Goal: Task Accomplishment & Management: Use online tool/utility

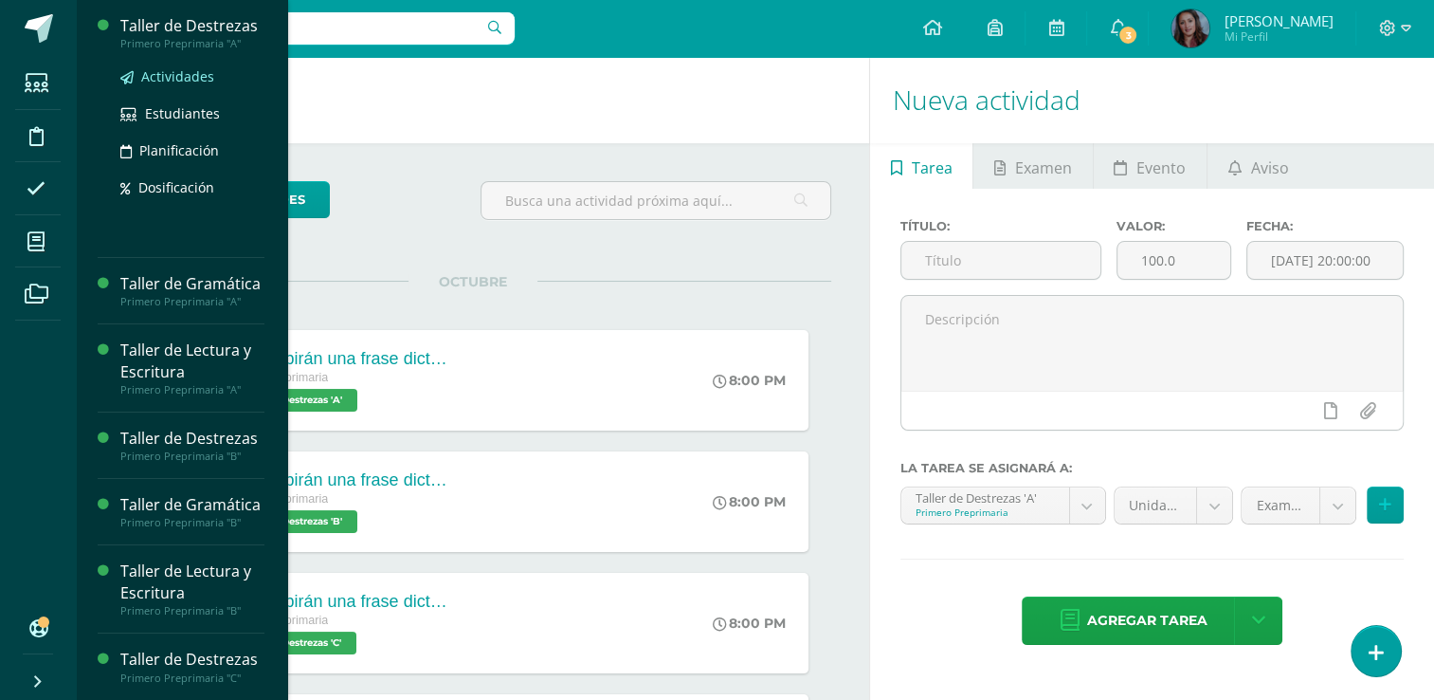
click at [192, 79] on span "Actividades" at bounding box center [177, 76] width 73 height 18
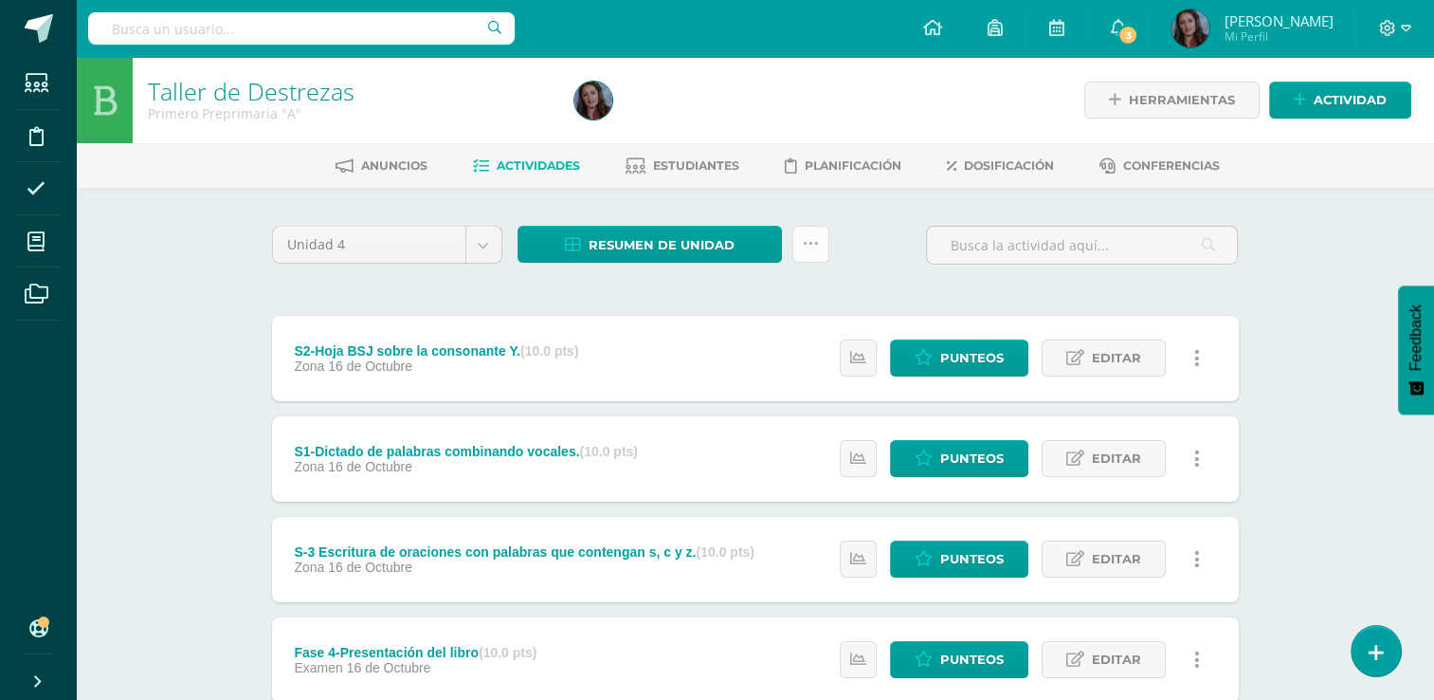
click at [804, 241] on icon at bounding box center [811, 244] width 16 height 16
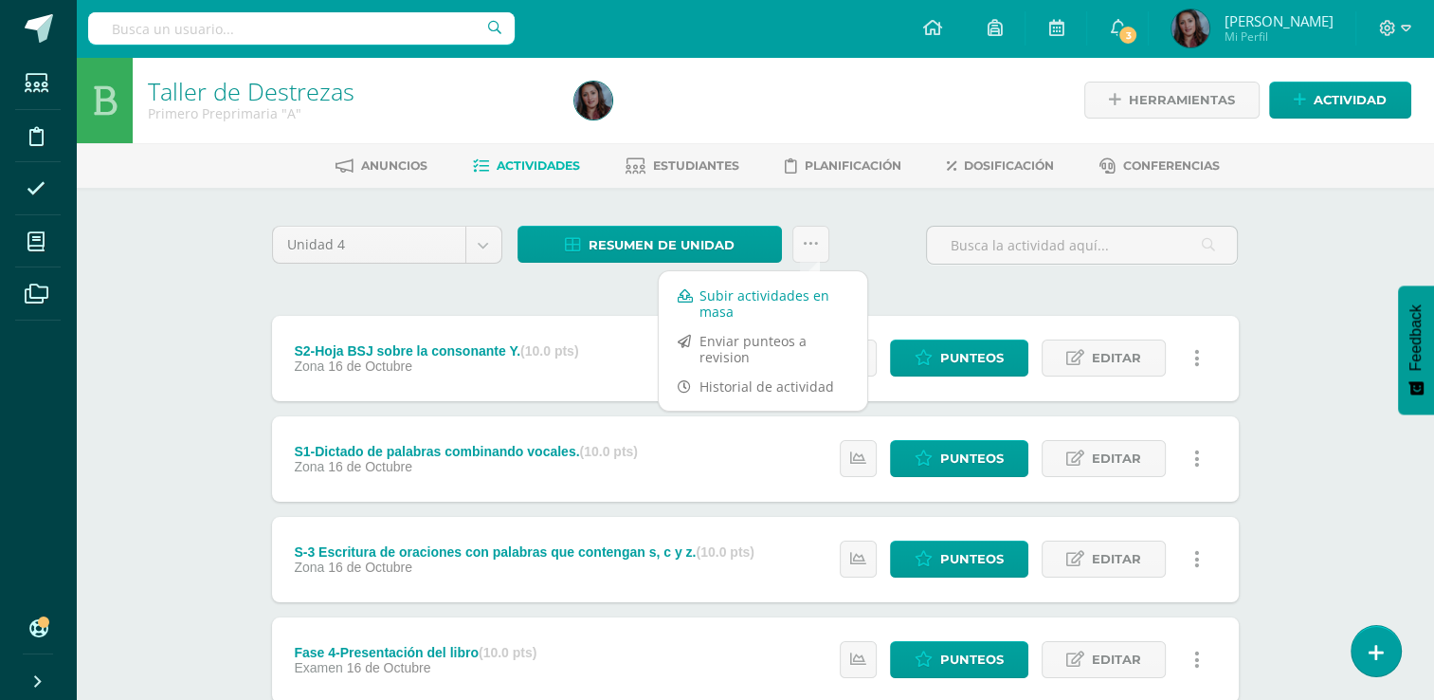
click at [763, 298] on link "Subir actividades en masa" at bounding box center [763, 303] width 209 height 45
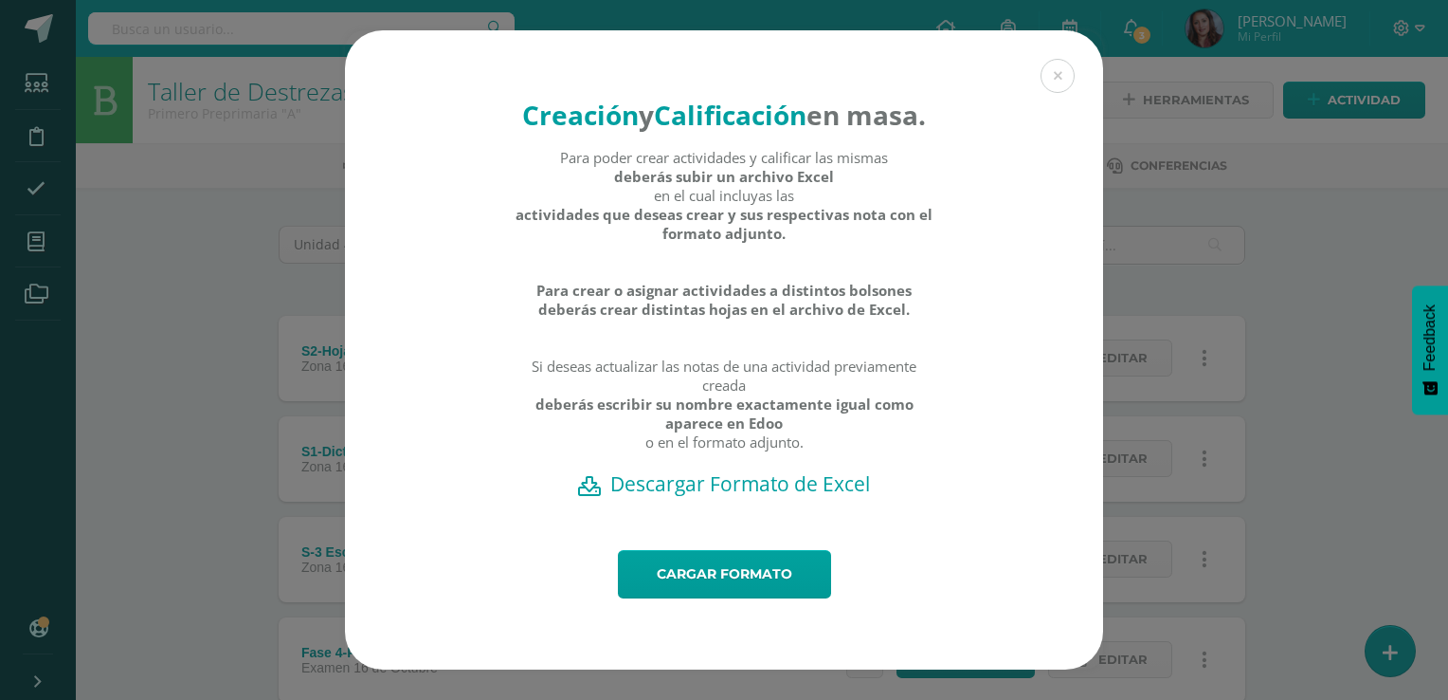
click at [726, 497] on h2 "Descargar Formato de Excel" at bounding box center [724, 483] width 692 height 27
click at [361, 649] on div "Cargar formato" at bounding box center [724, 609] width 758 height 119
click at [726, 597] on link "Cargar formato" at bounding box center [724, 574] width 213 height 48
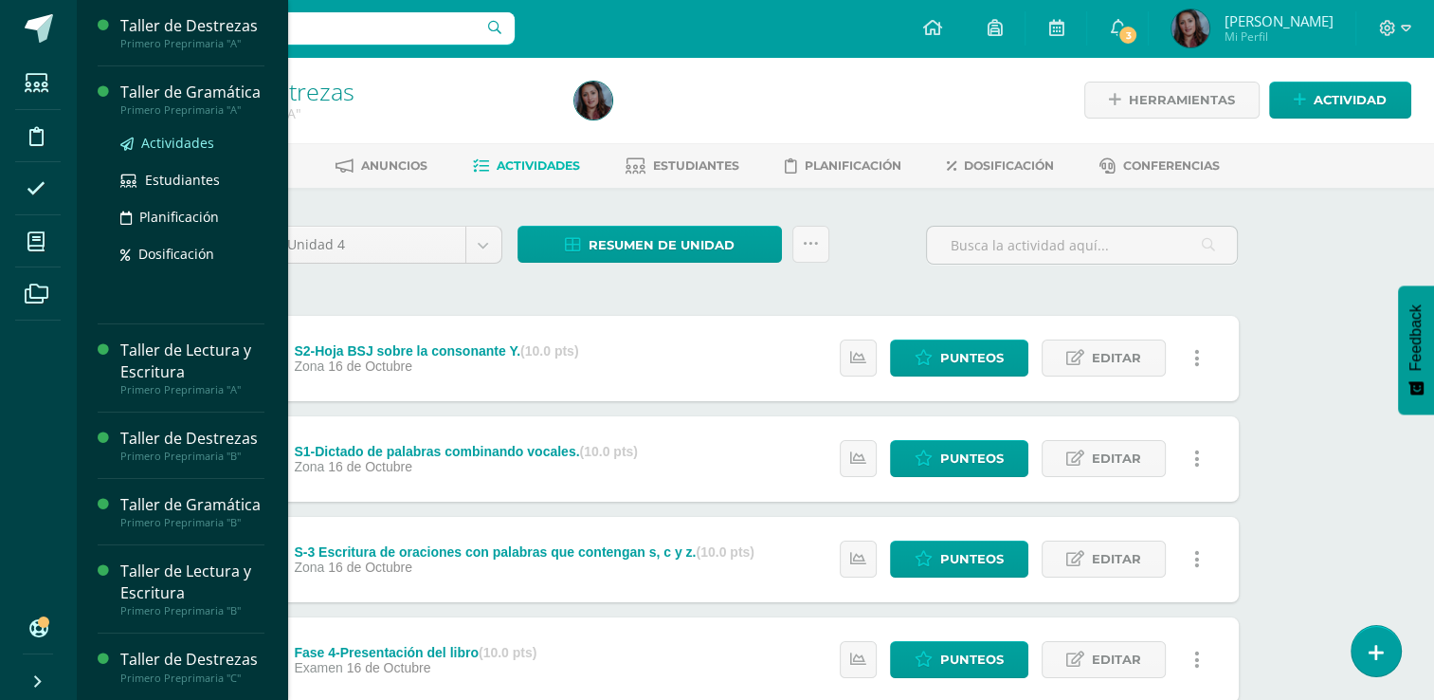
click at [192, 152] on span "Actividades" at bounding box center [177, 143] width 73 height 18
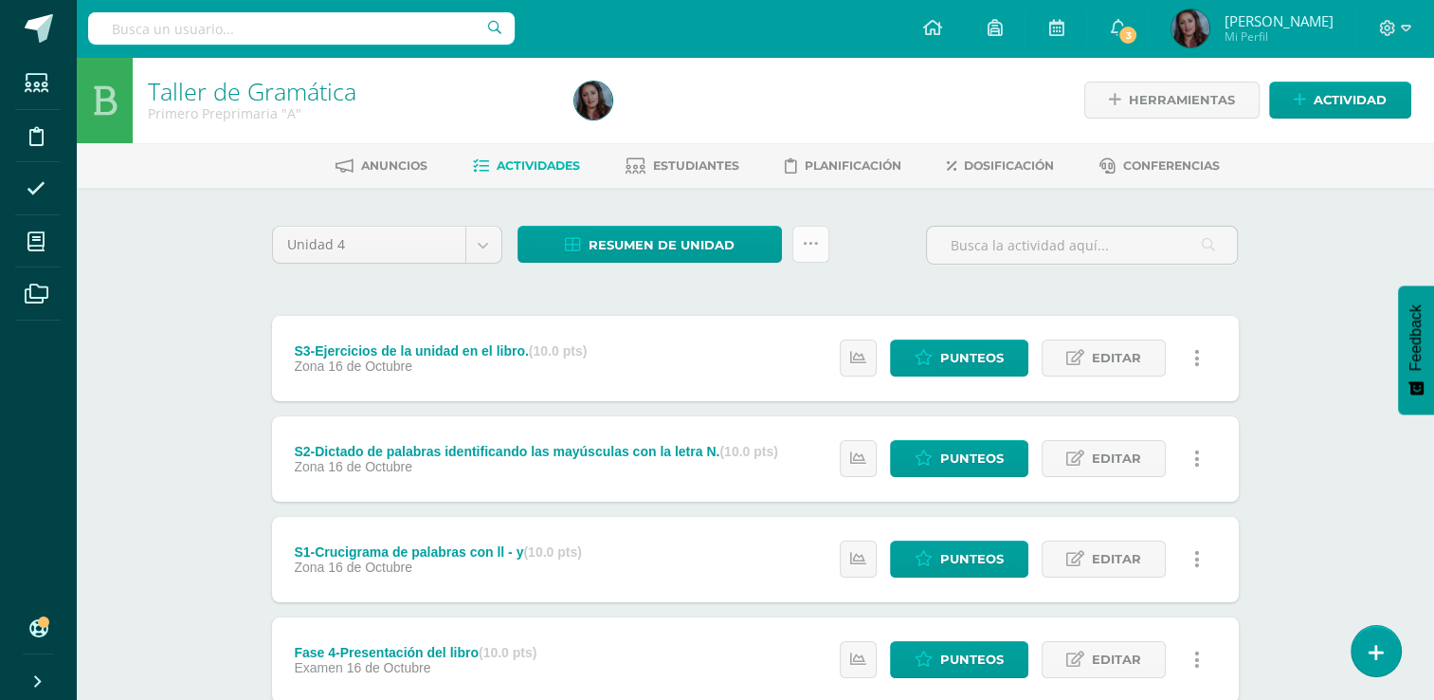
click at [816, 253] on link at bounding box center [810, 244] width 37 height 37
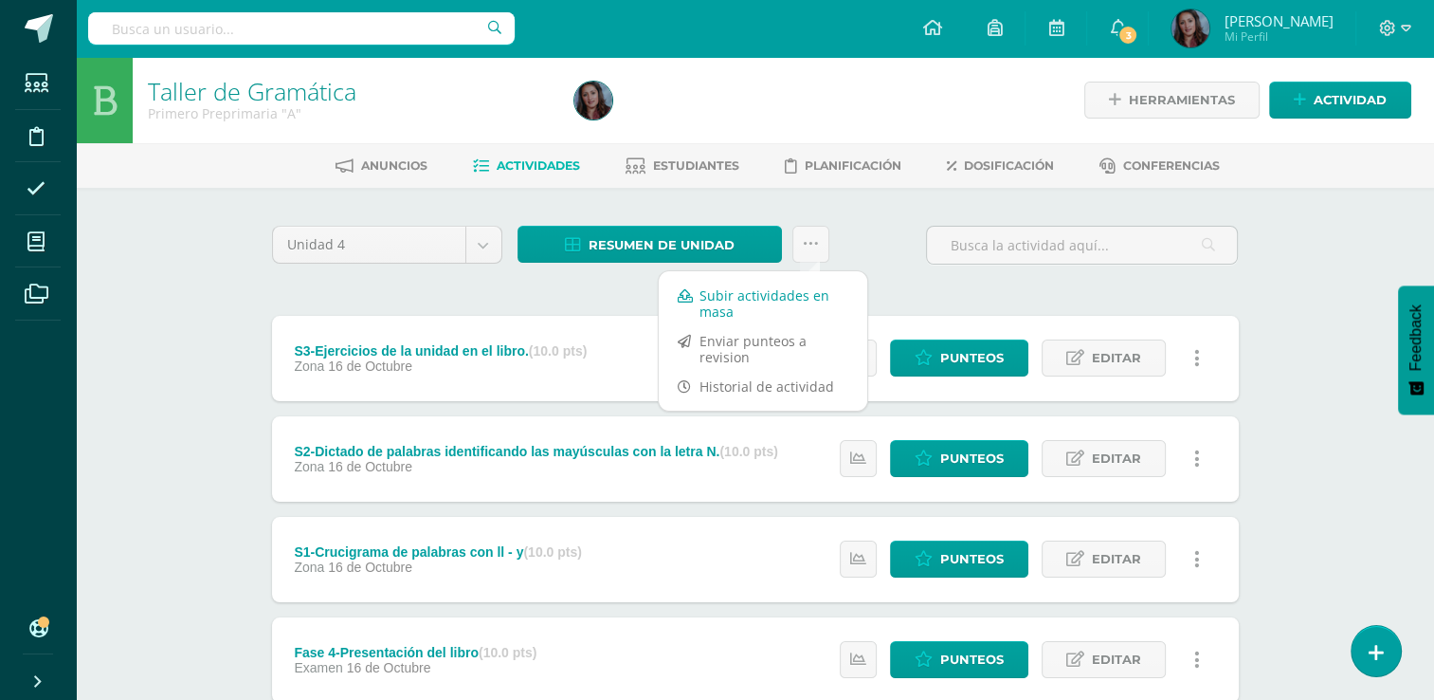
click at [758, 299] on link "Subir actividades en masa" at bounding box center [763, 303] width 209 height 45
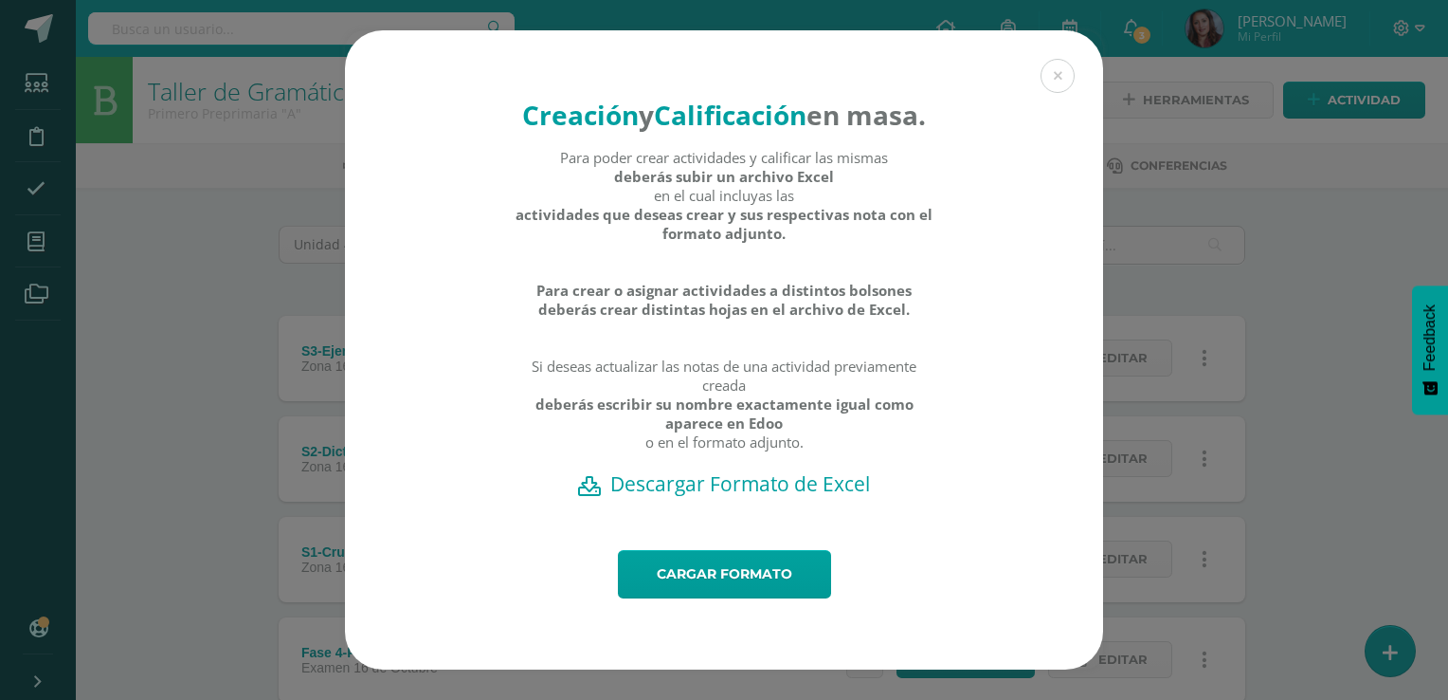
click at [697, 497] on h2 "Descargar Formato de Excel" at bounding box center [724, 483] width 692 height 27
click at [682, 598] on link "Cargar formato" at bounding box center [724, 574] width 213 height 48
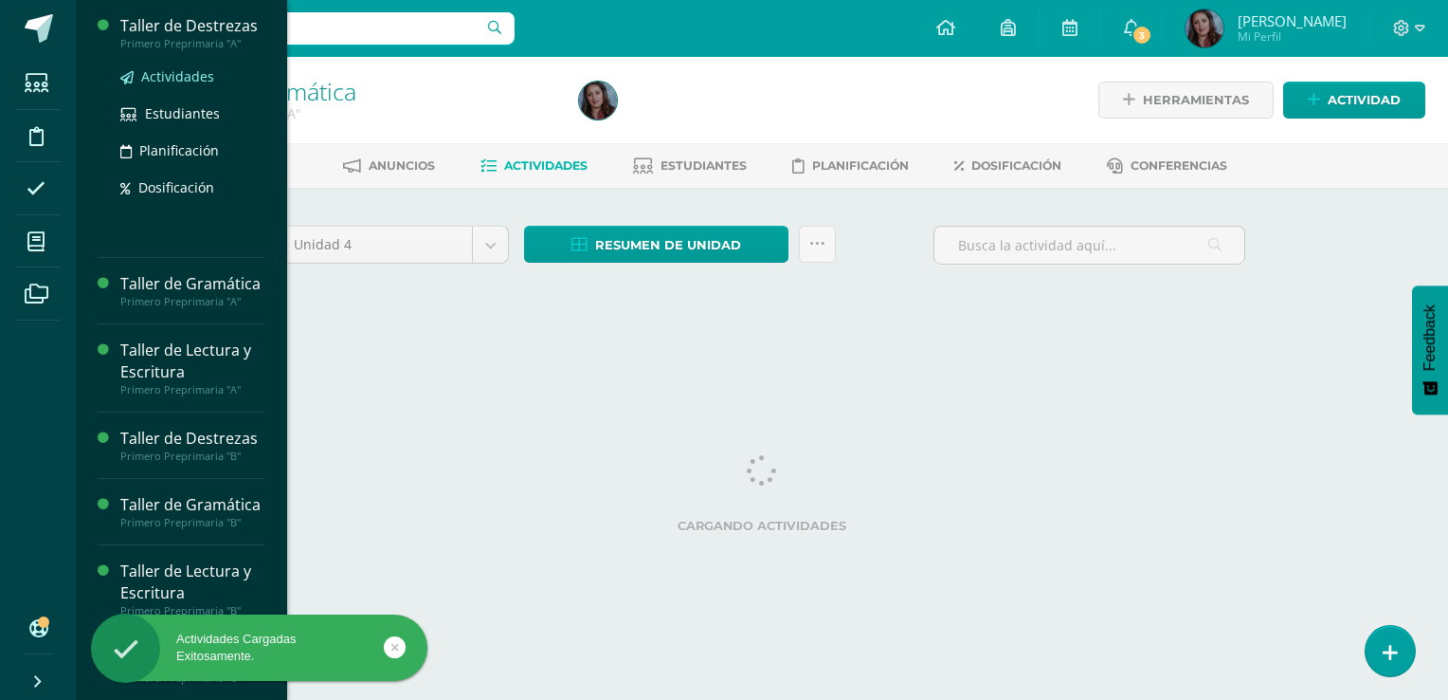
click at [186, 82] on span "Actividades" at bounding box center [177, 76] width 73 height 18
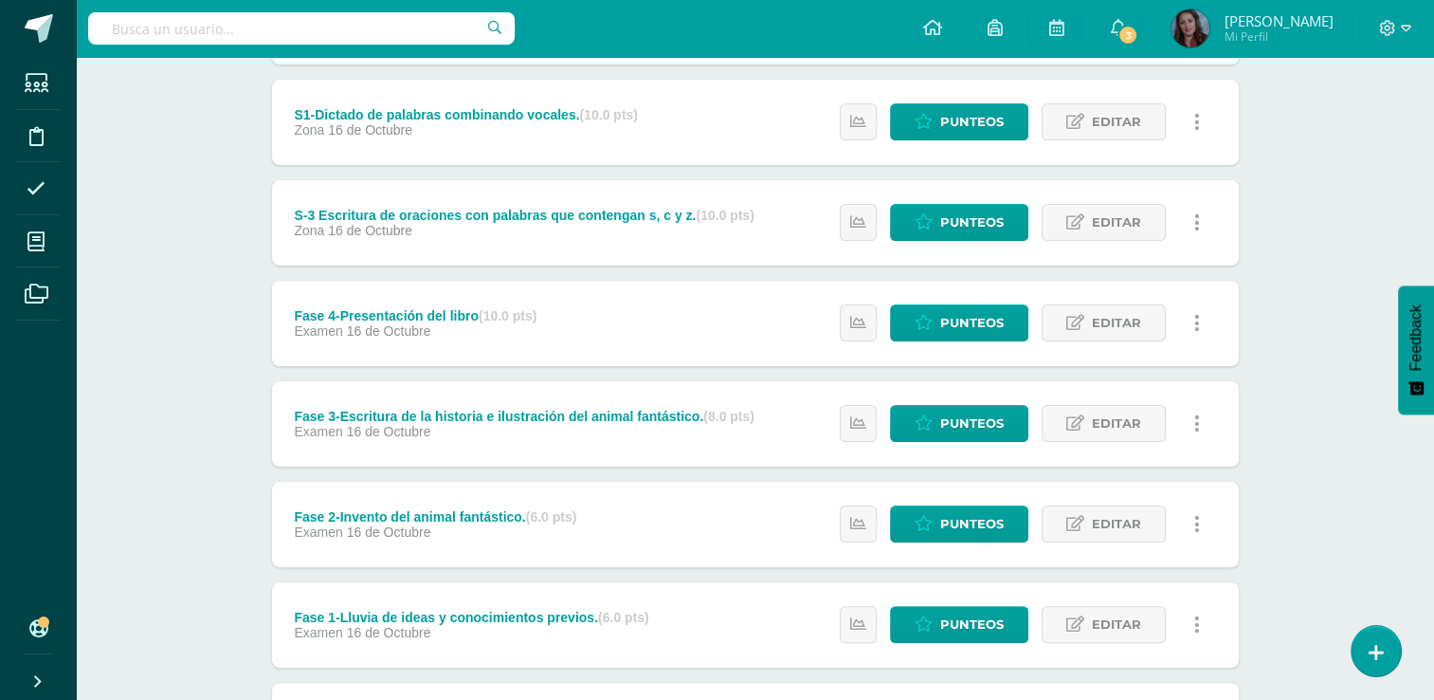
scroll to position [361, 0]
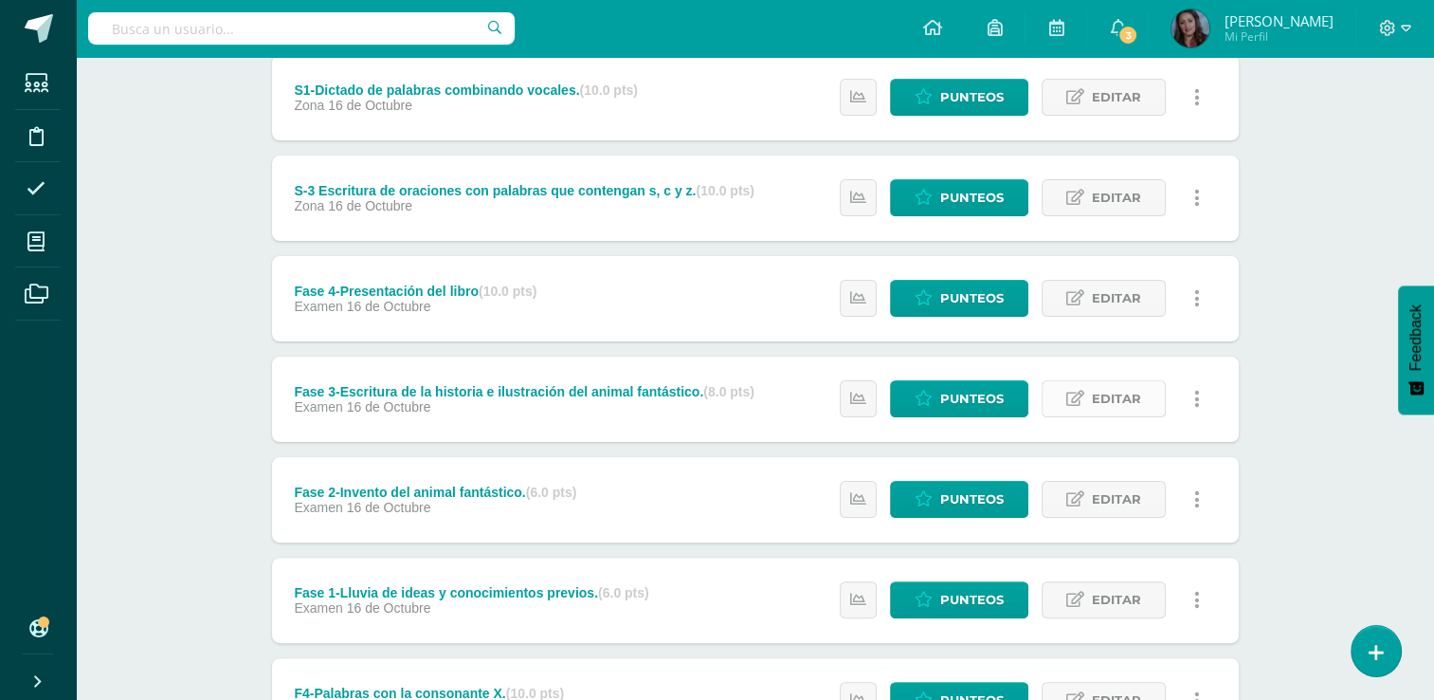
click at [1081, 404] on icon at bounding box center [1075, 399] width 18 height 16
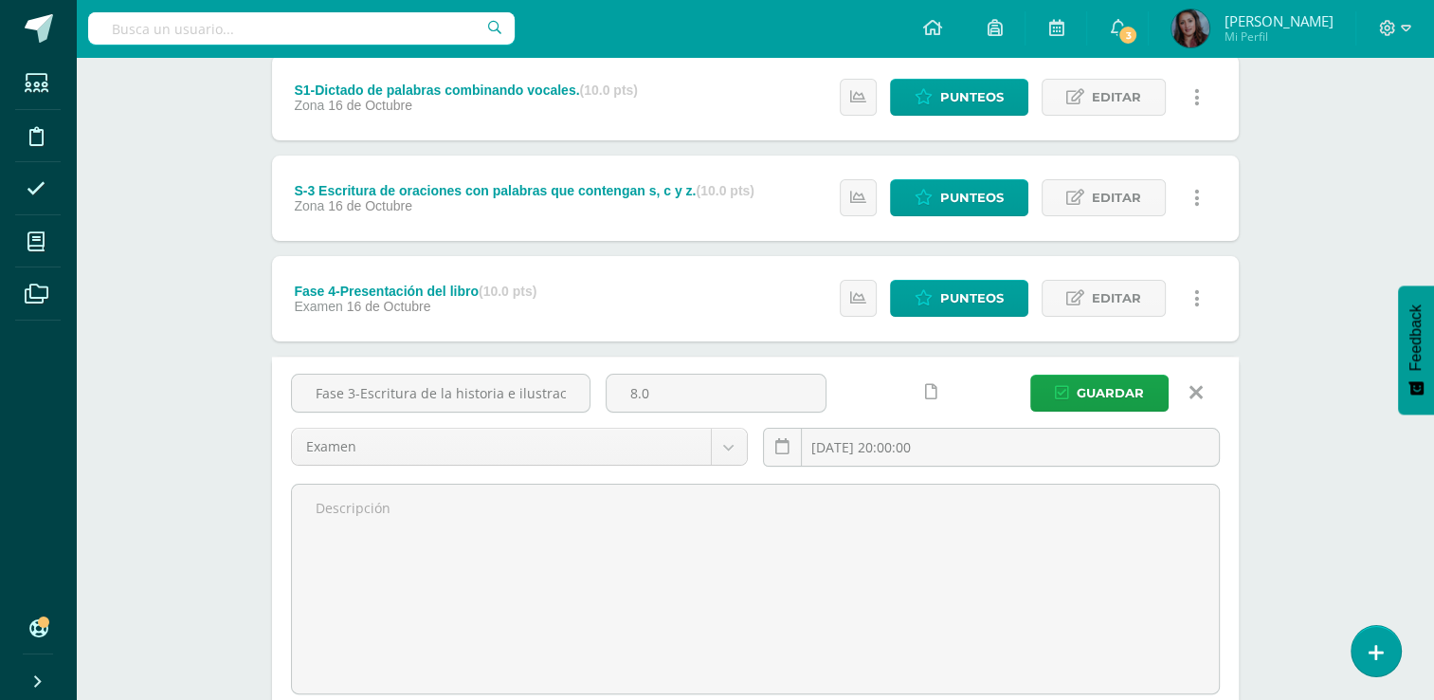
click at [1202, 389] on link at bounding box center [1197, 392] width 48 height 36
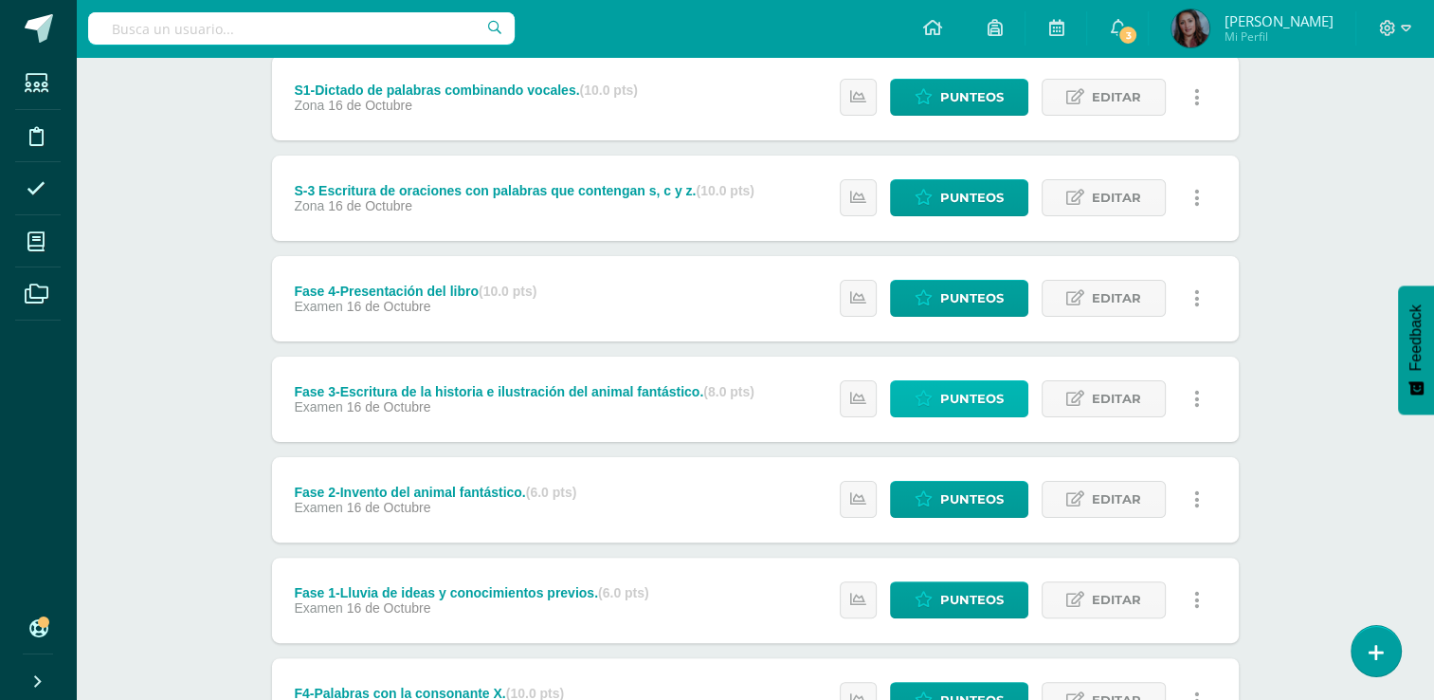
click at [983, 395] on span "Punteos" at bounding box center [972, 398] width 64 height 35
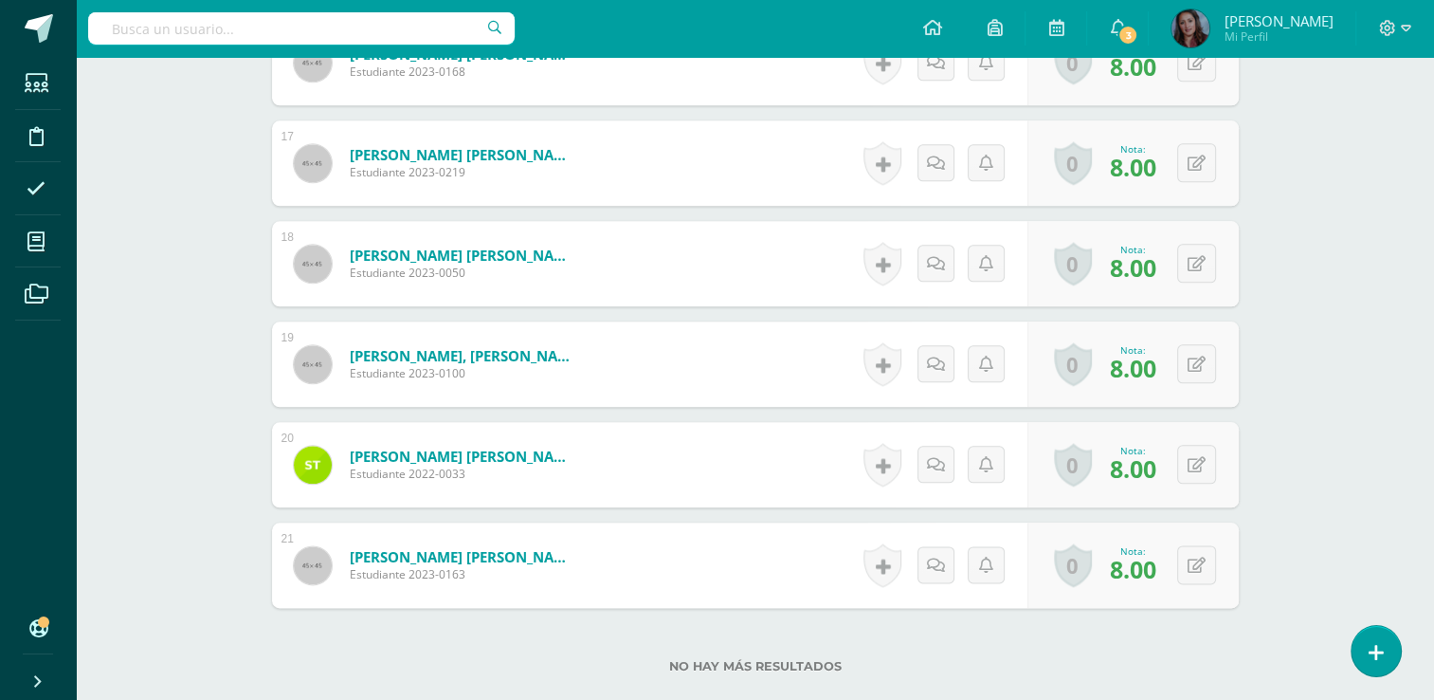
scroll to position [2221, 0]
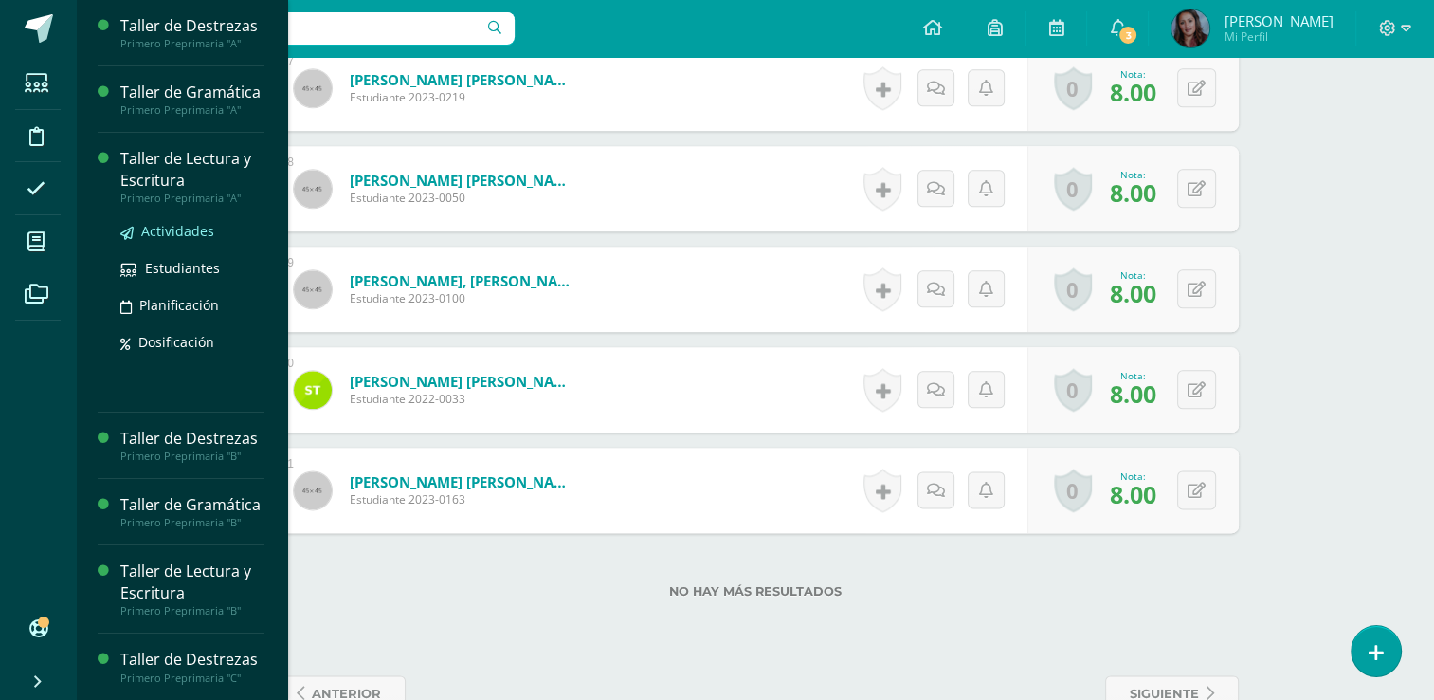
click at [194, 240] on span "Actividades" at bounding box center [177, 231] width 73 height 18
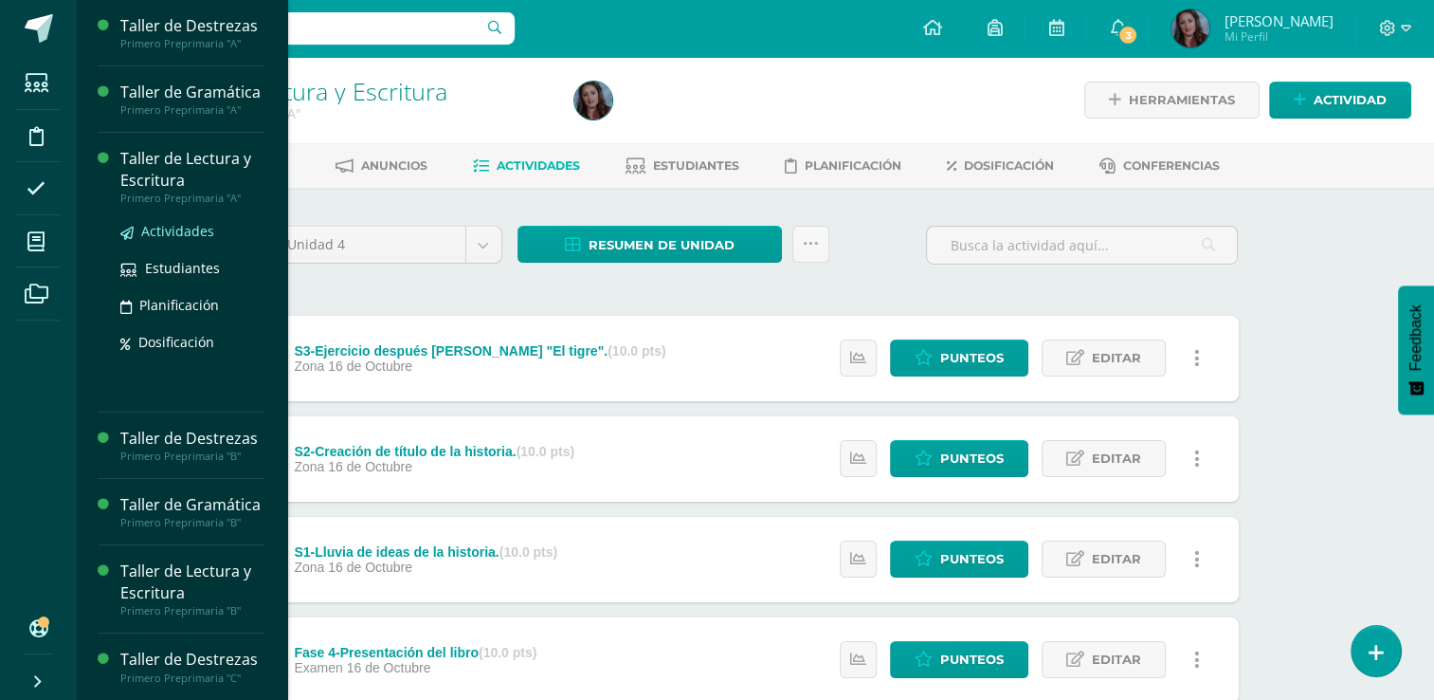
click at [172, 240] on span "Actividades" at bounding box center [177, 231] width 73 height 18
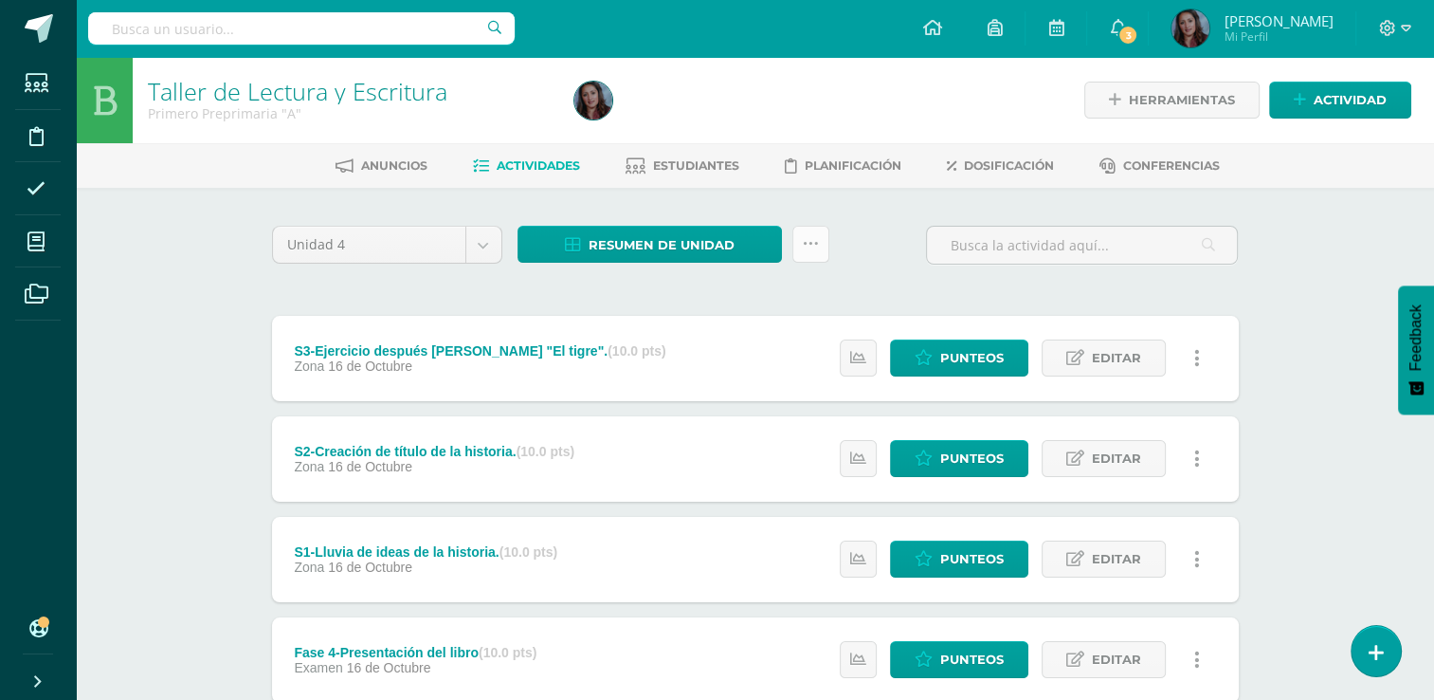
click at [819, 237] on link at bounding box center [810, 244] width 37 height 37
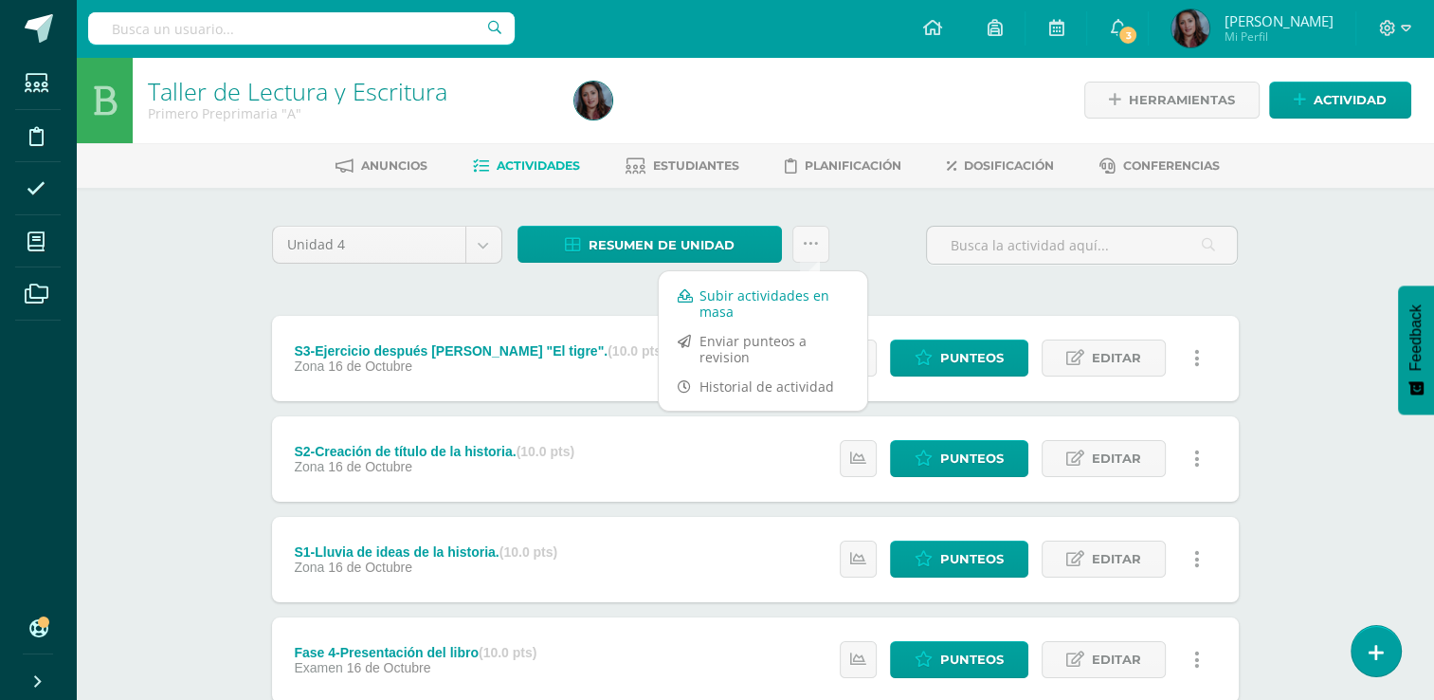
click at [718, 296] on link "Subir actividades en masa" at bounding box center [763, 303] width 209 height 45
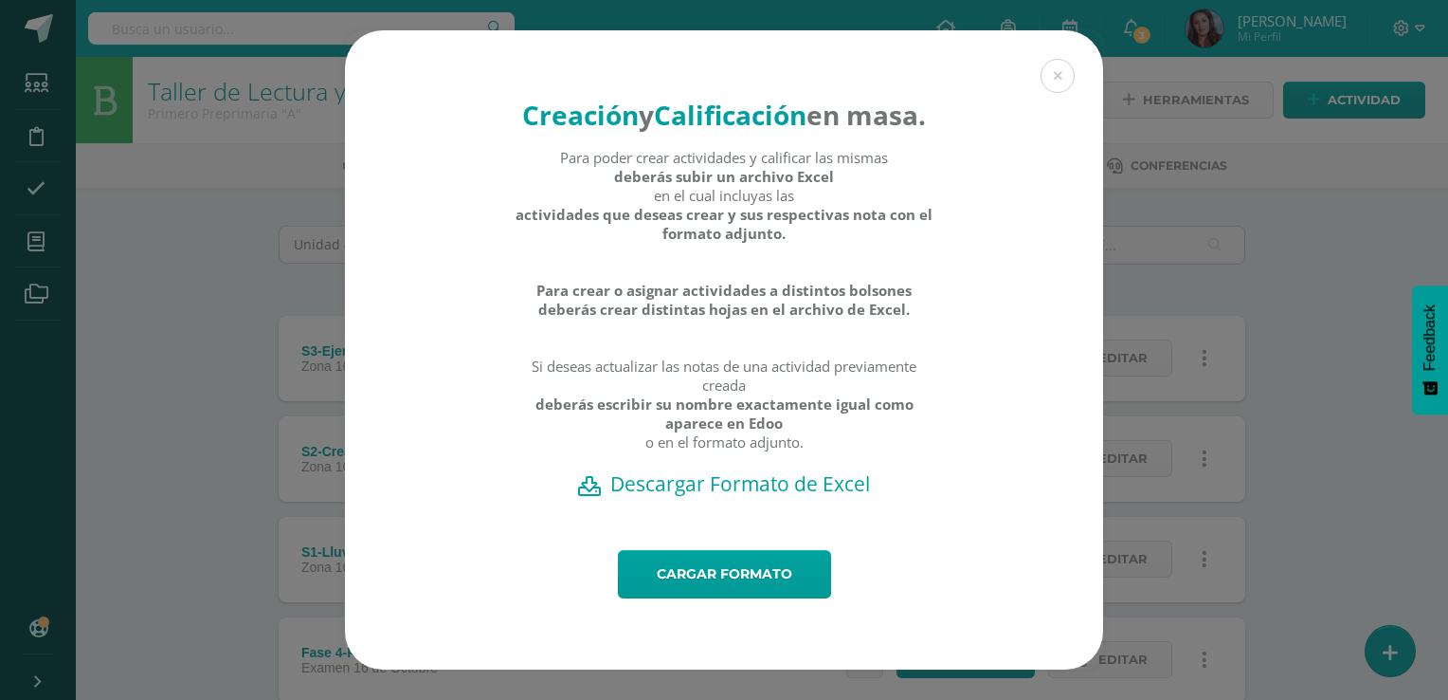
click at [670, 497] on h2 "Descargar Formato de Excel" at bounding box center [724, 483] width 692 height 27
click at [724, 660] on div "Cargar formato" at bounding box center [724, 609] width 758 height 119
click at [705, 583] on link "Cargar formato" at bounding box center [724, 574] width 213 height 48
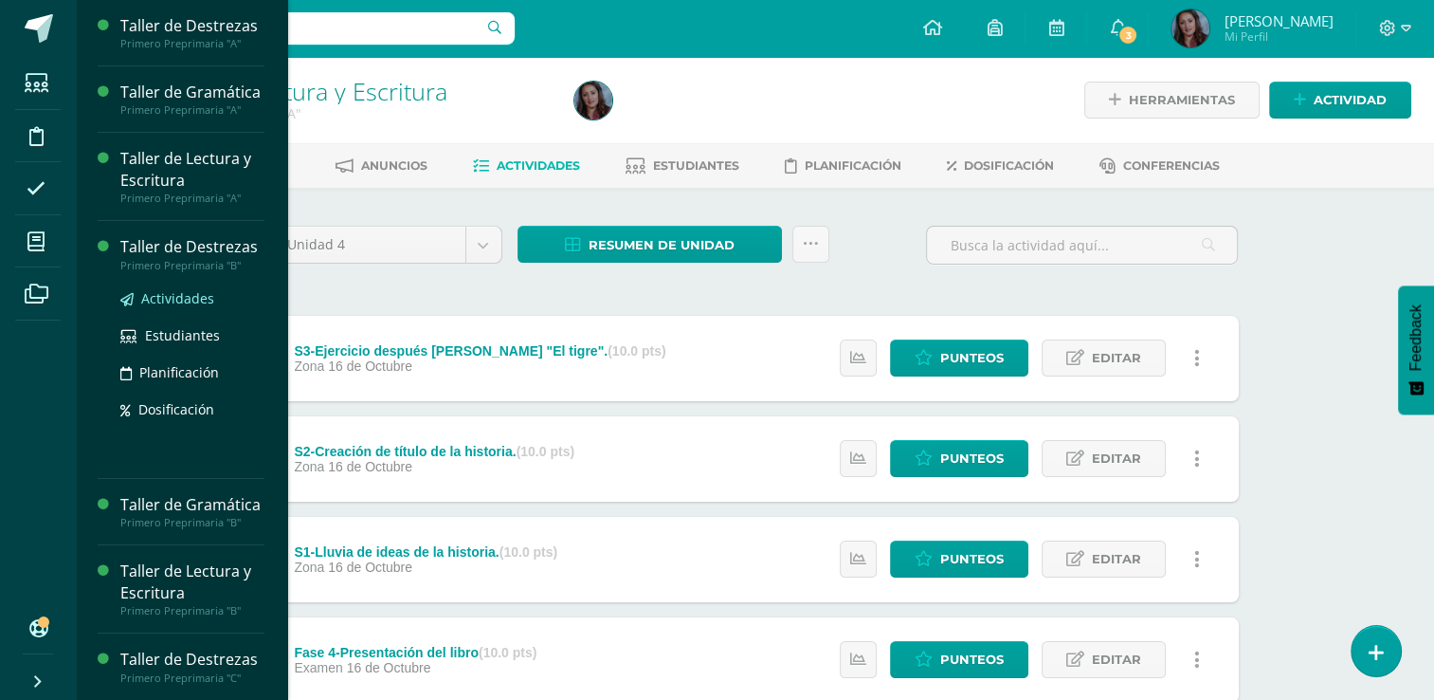
click at [178, 307] on span "Actividades" at bounding box center [177, 298] width 73 height 18
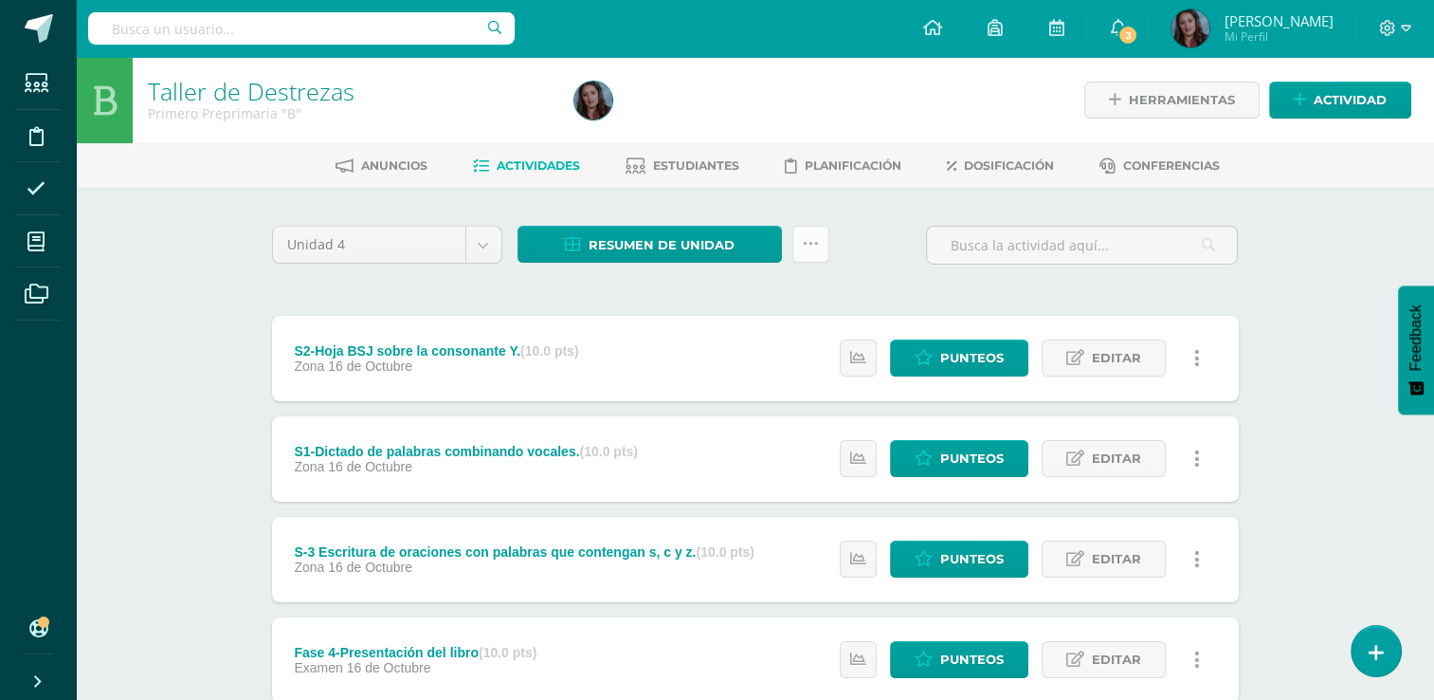
click at [804, 249] on icon at bounding box center [811, 244] width 16 height 16
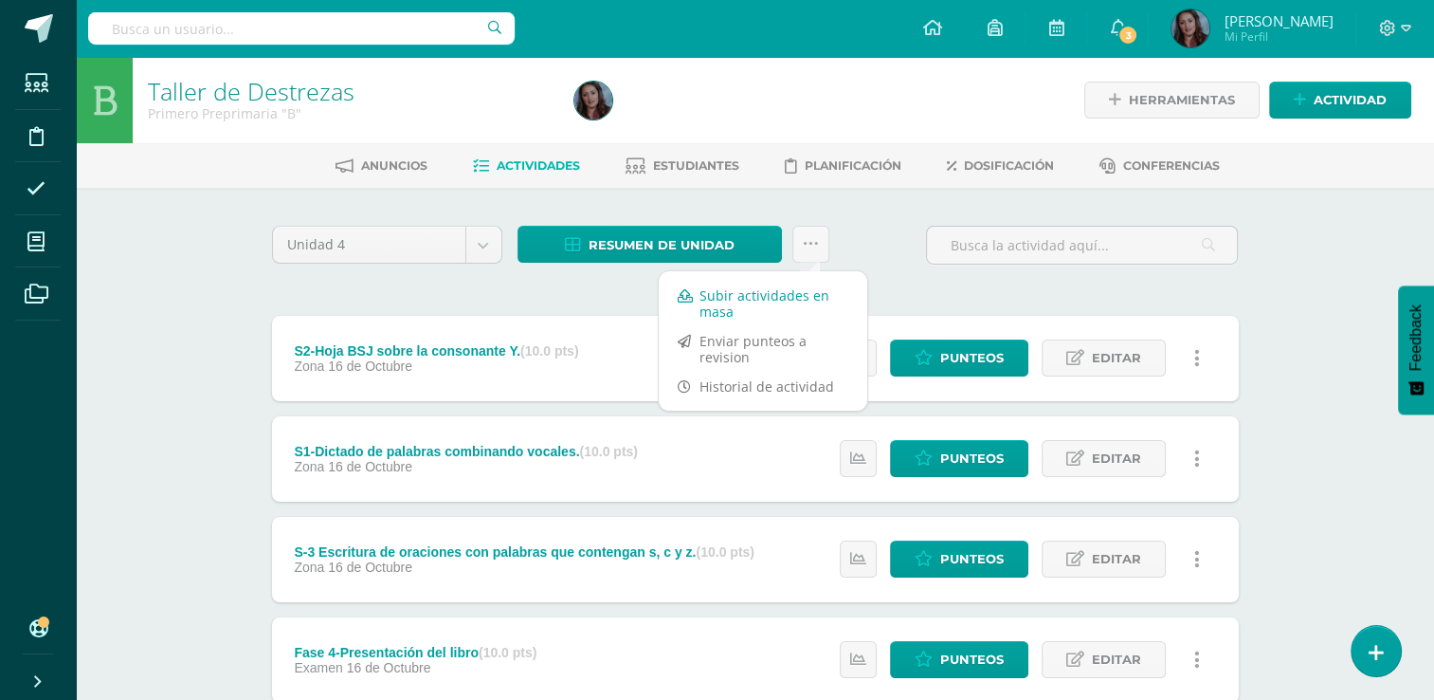
click at [756, 295] on link "Subir actividades en masa" at bounding box center [763, 303] width 209 height 45
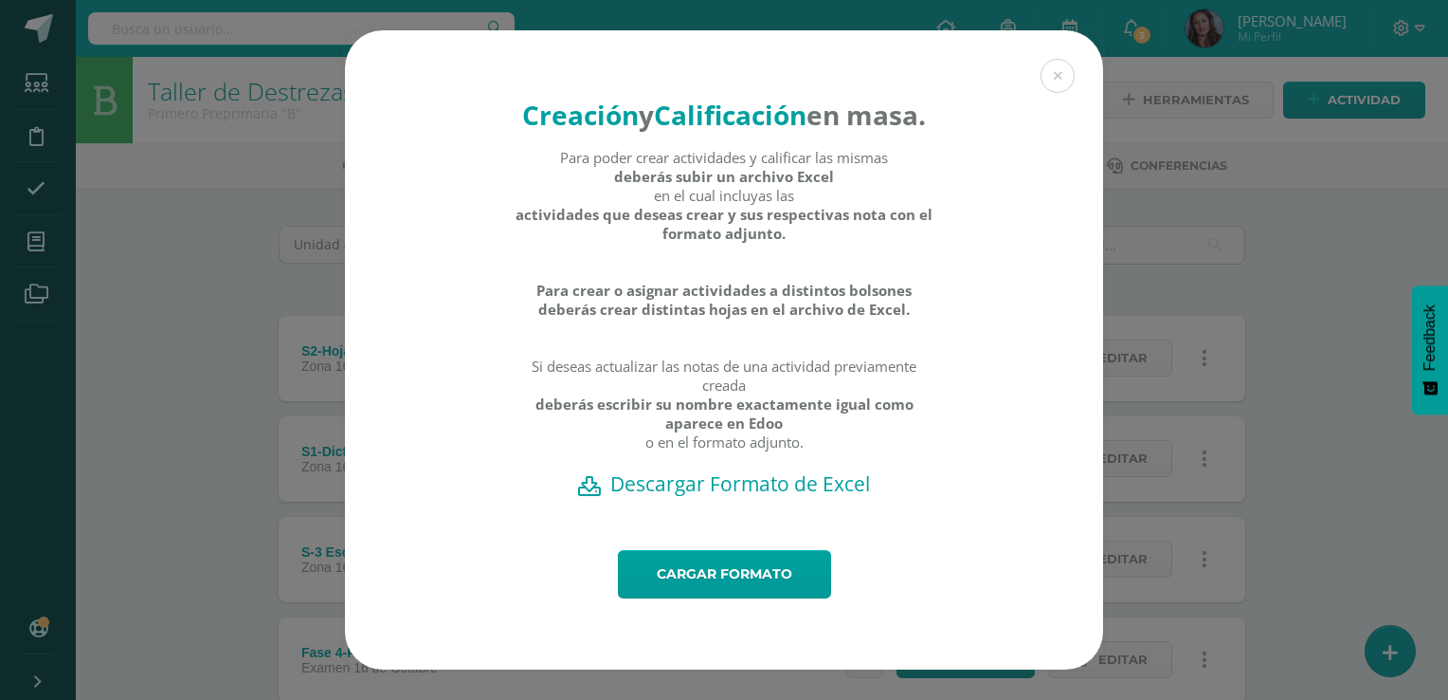
click at [922, 64] on div "Creación y Calificación en masa. Para poder crear actividades y calificar las m…" at bounding box center [724, 289] width 758 height 519
click at [755, 497] on h2 "Descargar Formato de Excel" at bounding box center [724, 483] width 692 height 27
click at [751, 588] on link "Cargar formato" at bounding box center [724, 574] width 213 height 48
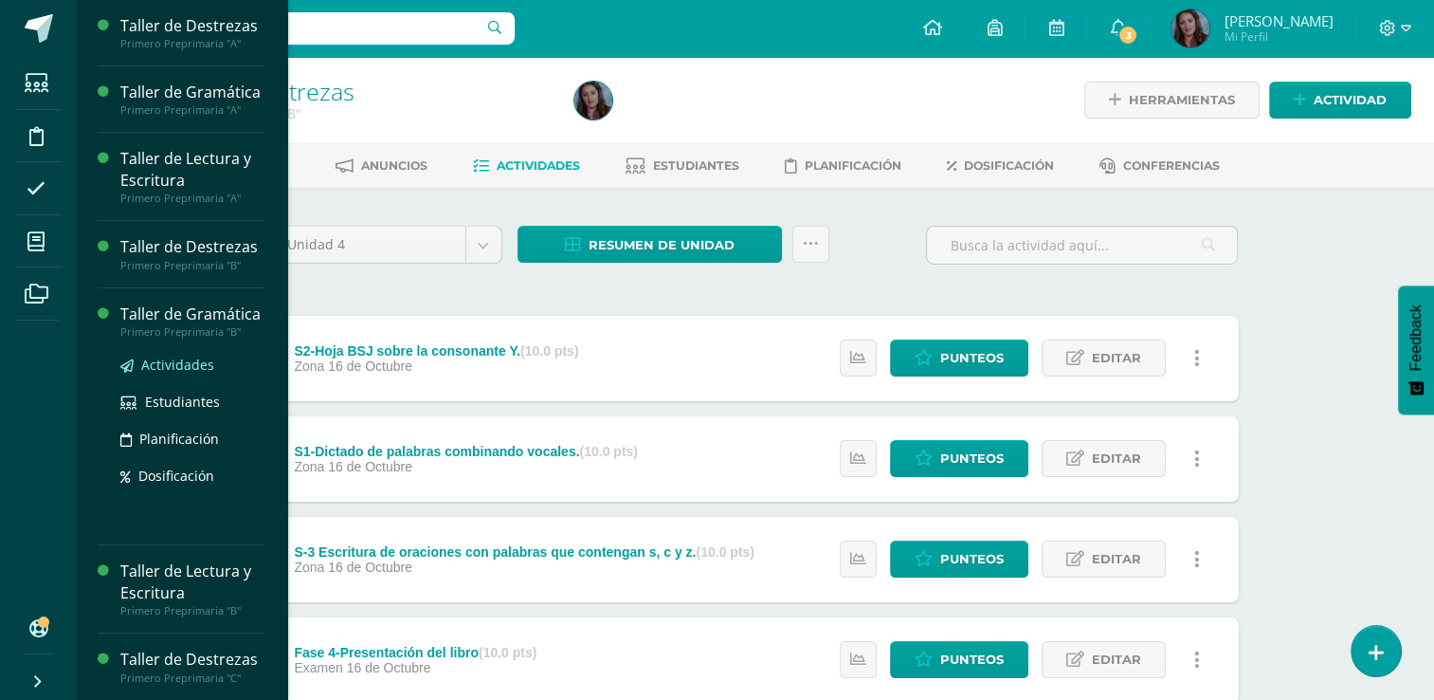
click at [171, 373] on span "Actividades" at bounding box center [177, 364] width 73 height 18
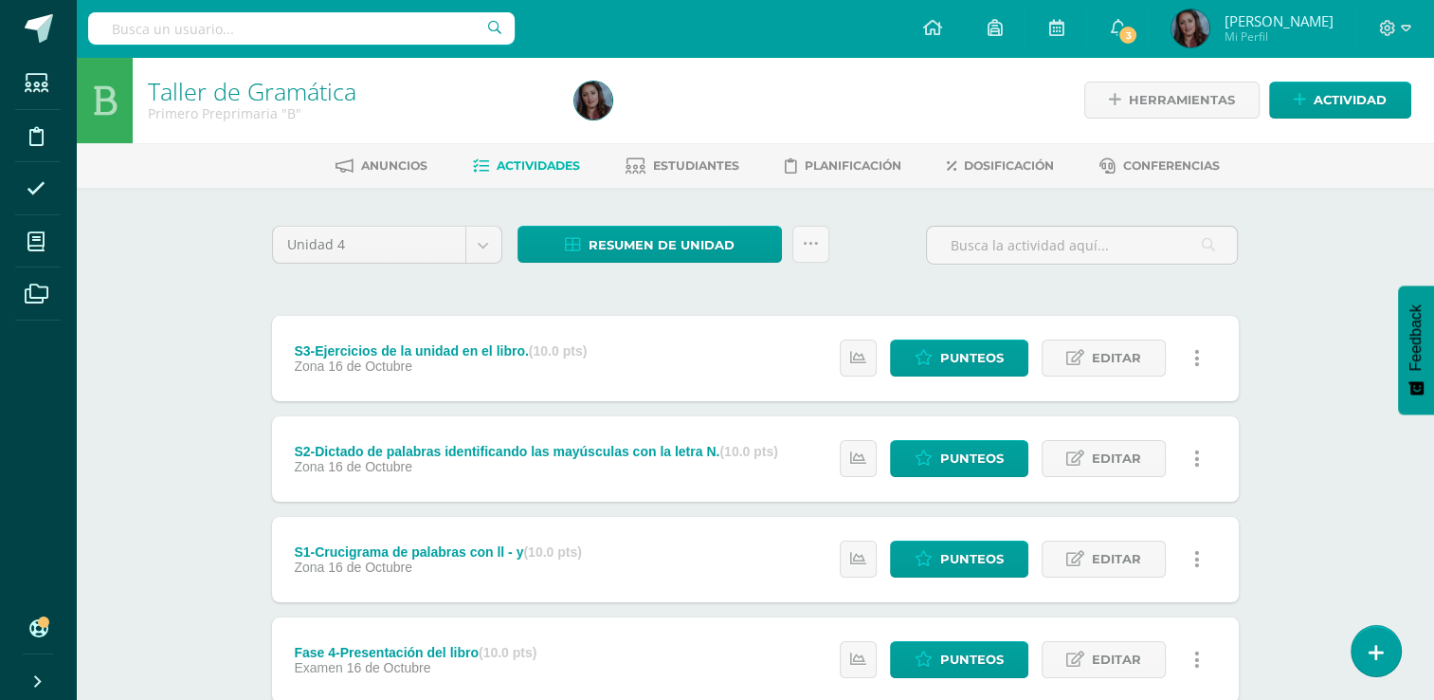
click at [785, 249] on div "Resumen de unidad Descargar como HTML Descargar como PDF Descargar como XLS Sub…" at bounding box center [674, 244] width 312 height 37
click at [800, 249] on link at bounding box center [810, 244] width 37 height 37
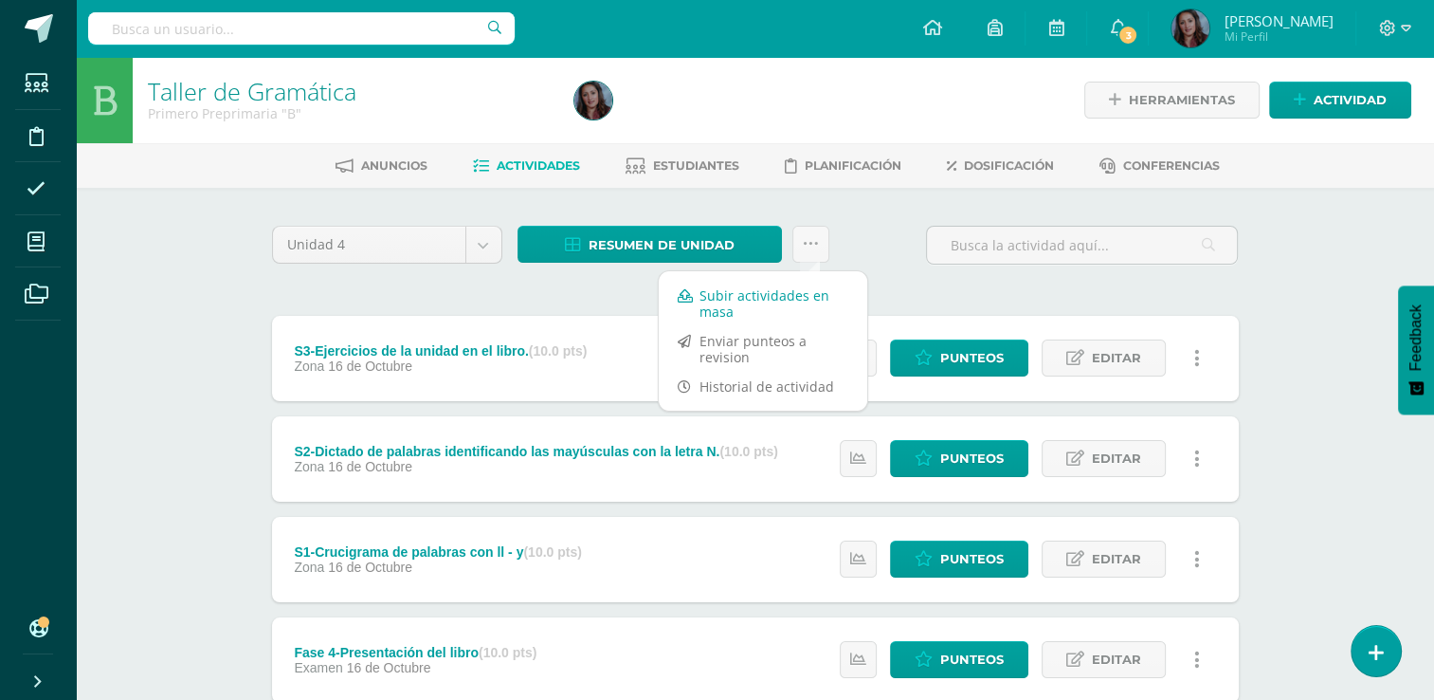
click at [721, 299] on link "Subir actividades en masa" at bounding box center [763, 303] width 209 height 45
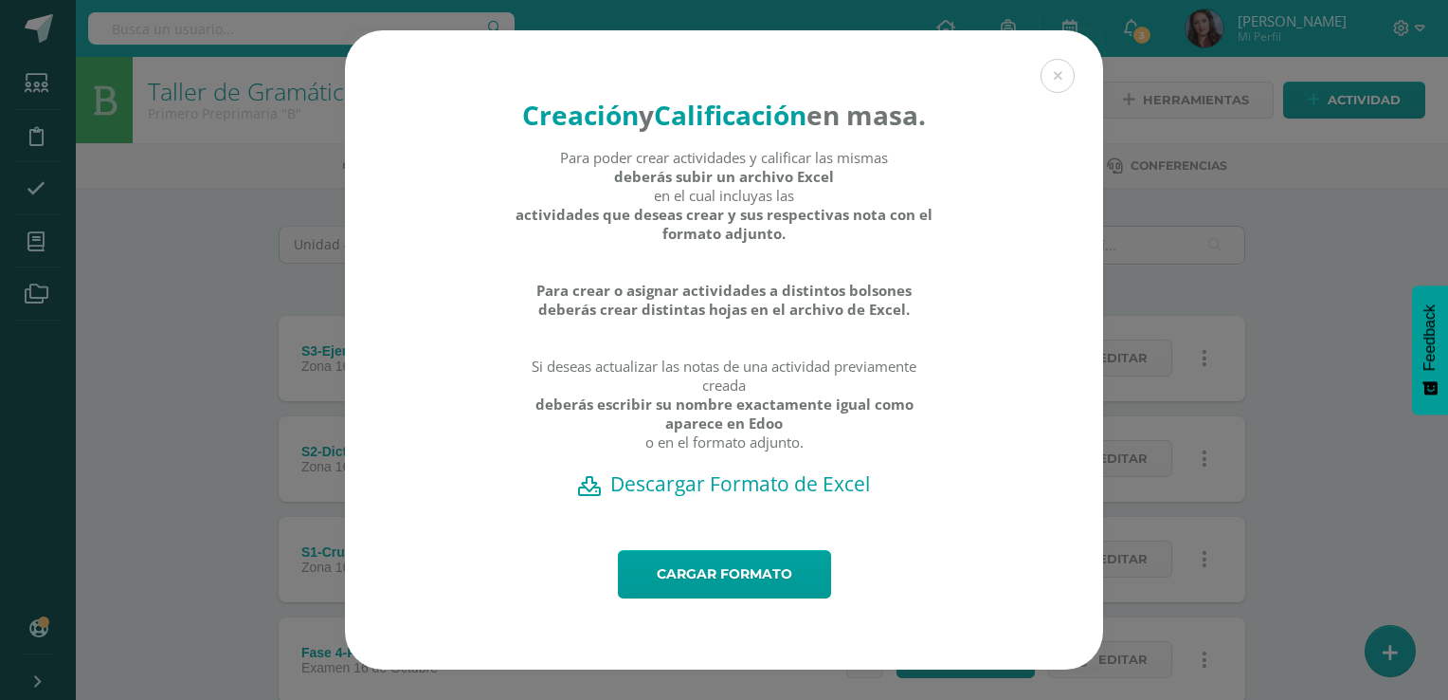
click at [723, 497] on h2 "Descargar Formato de Excel" at bounding box center [724, 483] width 692 height 27
click at [591, 649] on div "Cargar formato" at bounding box center [724, 609] width 758 height 119
click at [697, 590] on link "Cargar formato" at bounding box center [724, 574] width 213 height 48
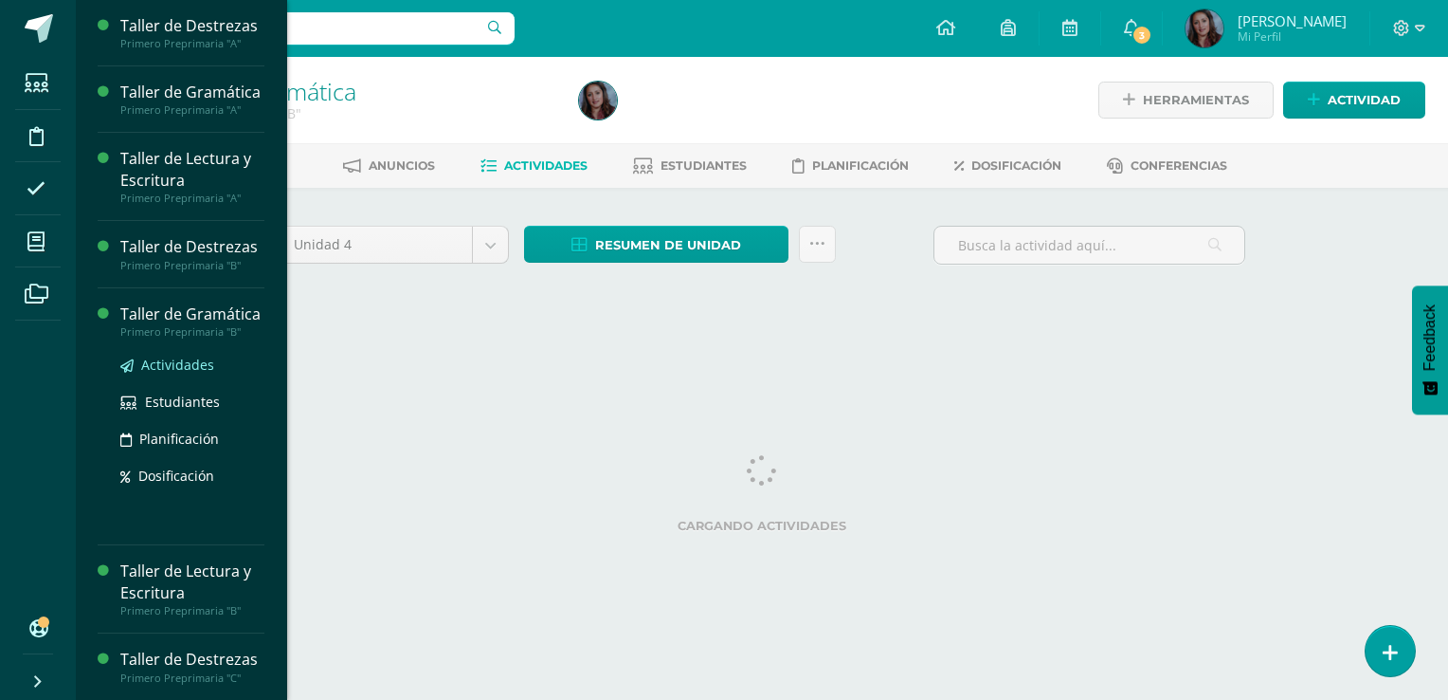
click at [182, 373] on span "Actividades" at bounding box center [177, 364] width 73 height 18
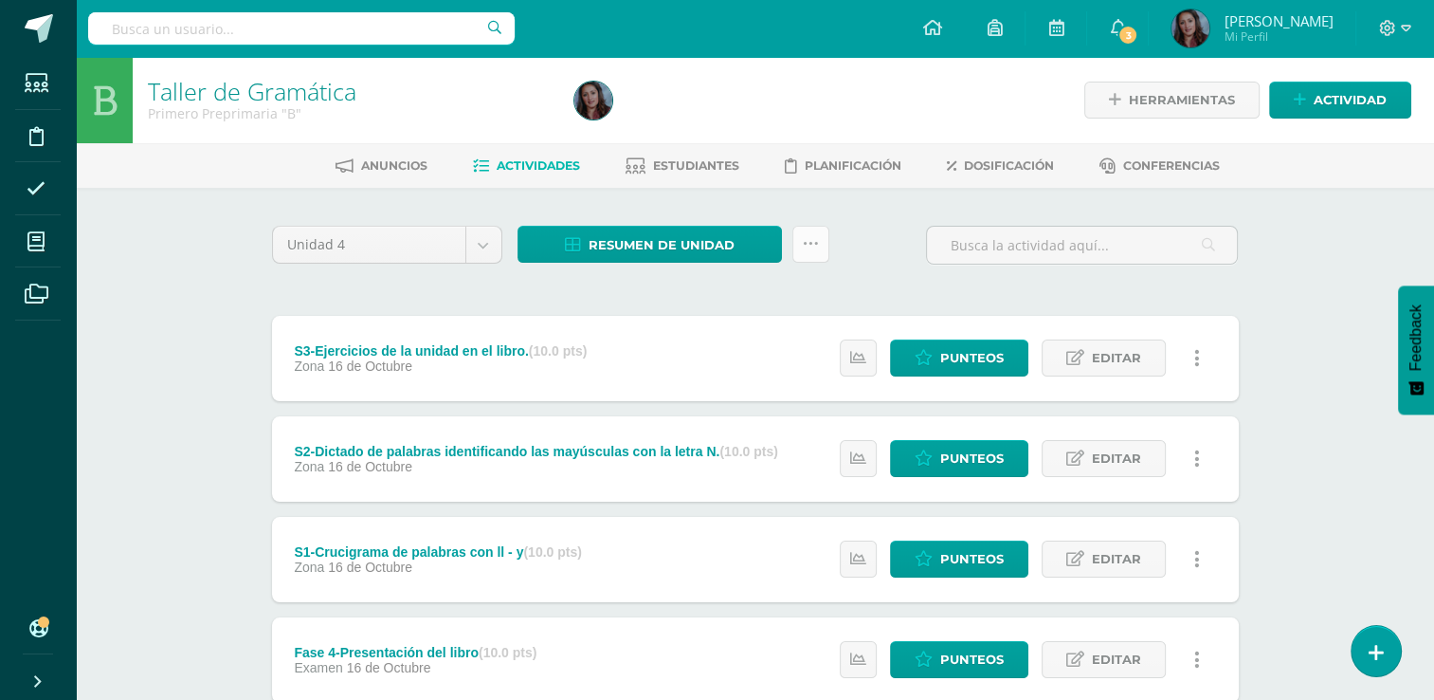
click at [823, 240] on link at bounding box center [810, 244] width 37 height 37
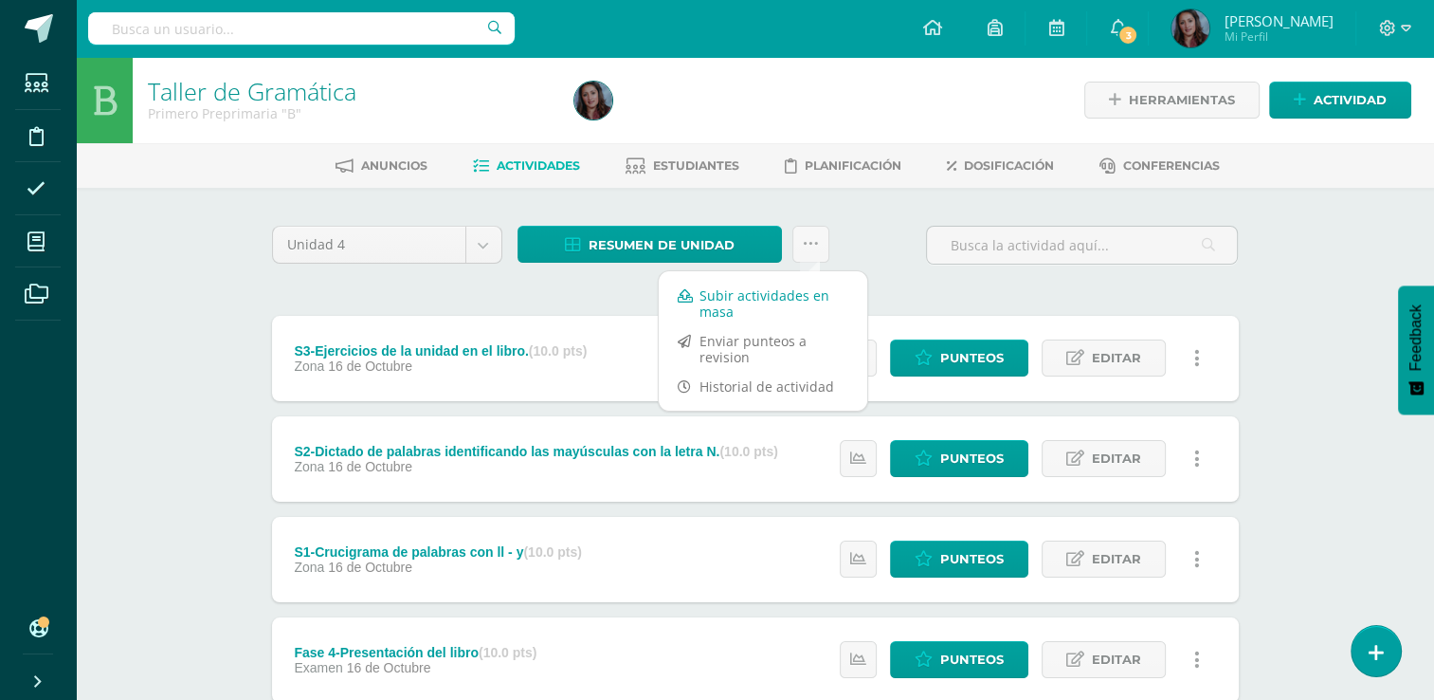
click at [766, 295] on link "Subir actividades en masa" at bounding box center [763, 303] width 209 height 45
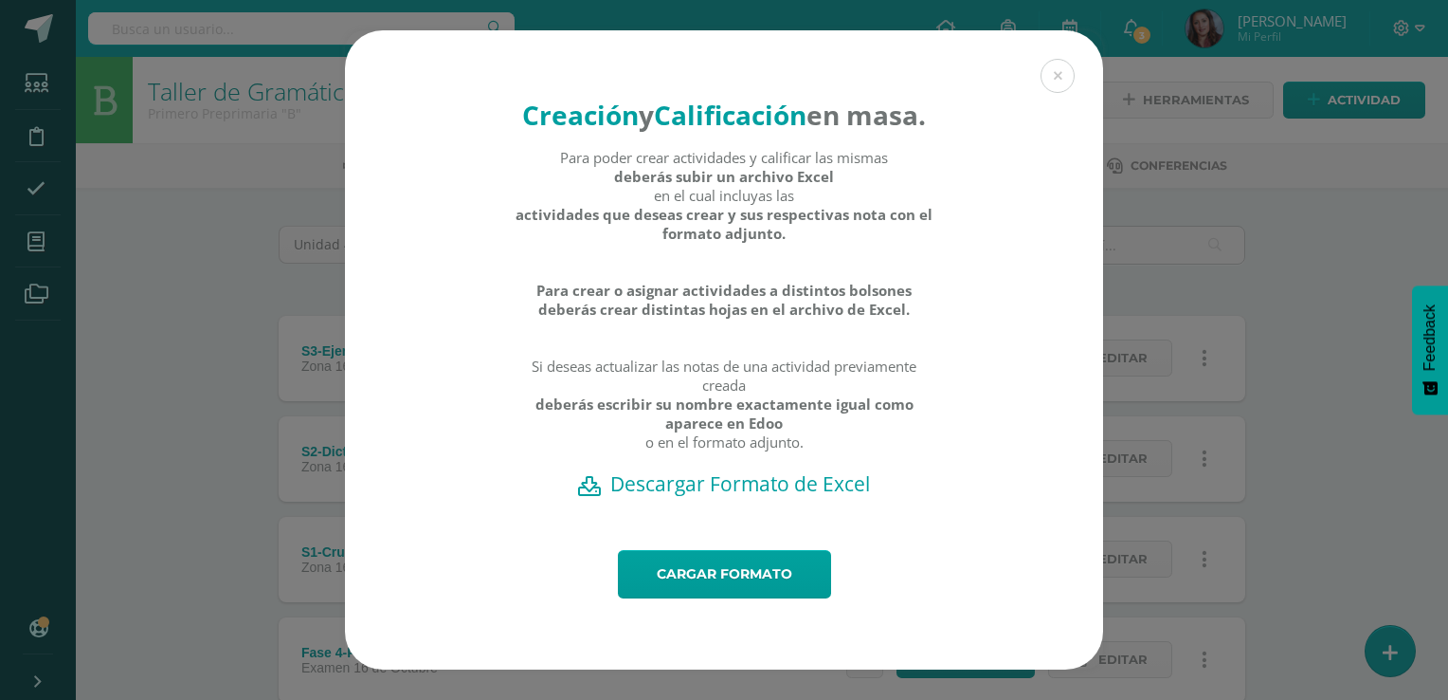
click at [751, 497] on h2 "Descargar Formato de Excel" at bounding box center [724, 483] width 692 height 27
click at [259, 263] on div "Creación y Calificación en masa. Para poder crear actividades y calificar las m…" at bounding box center [724, 349] width 1433 height 639
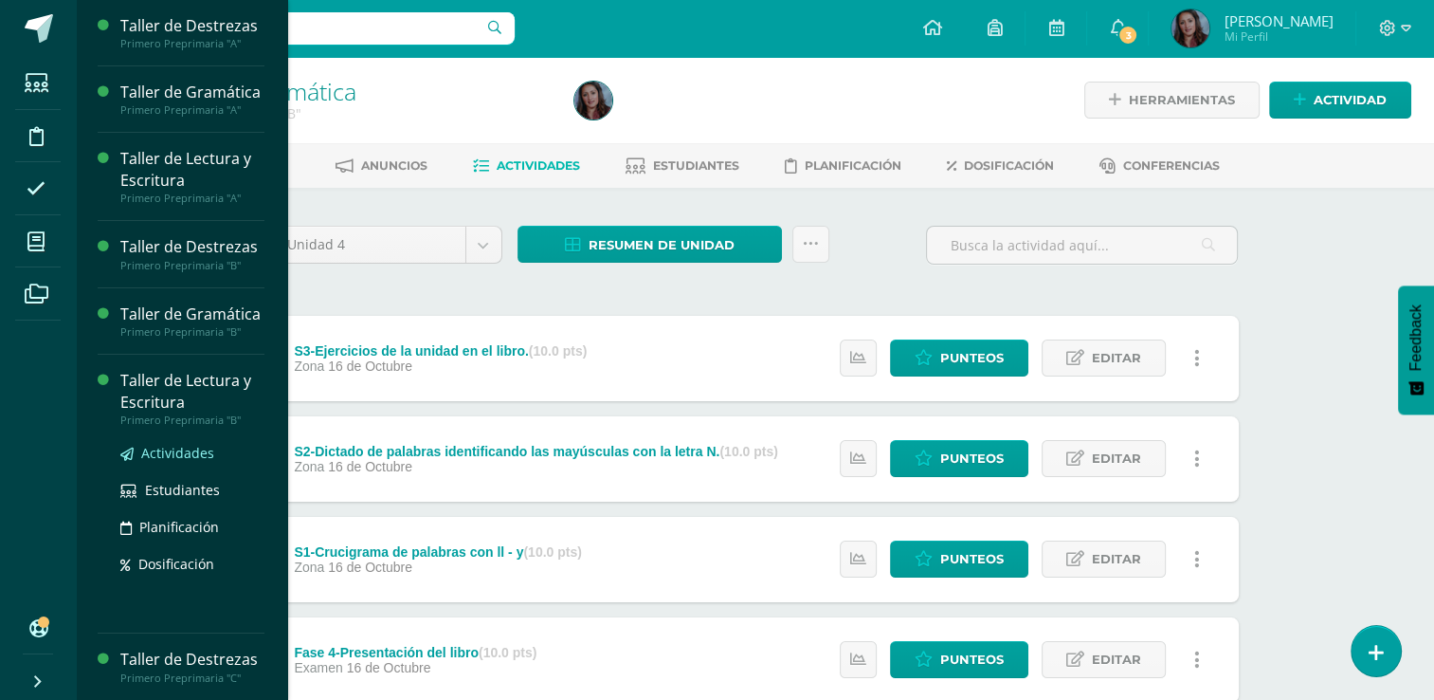
click at [173, 462] on span "Actividades" at bounding box center [177, 453] width 73 height 18
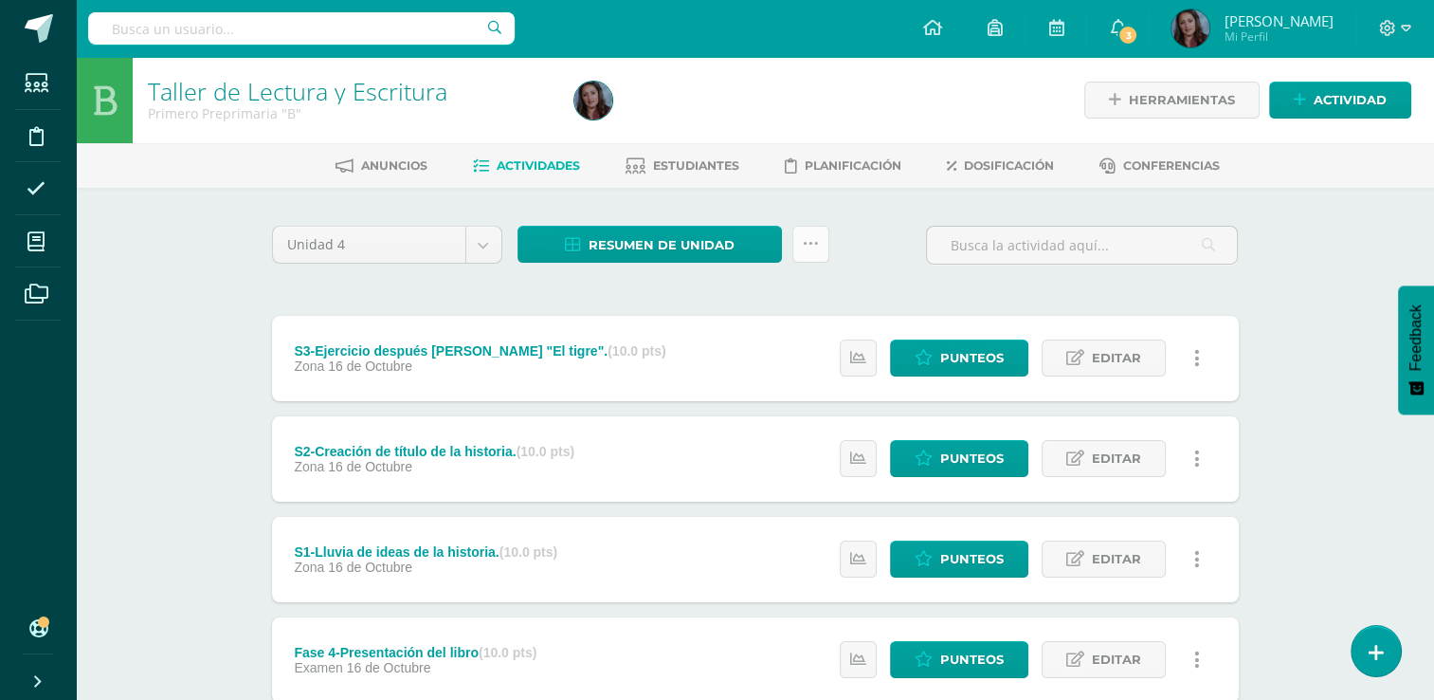
click at [818, 246] on link at bounding box center [810, 244] width 37 height 37
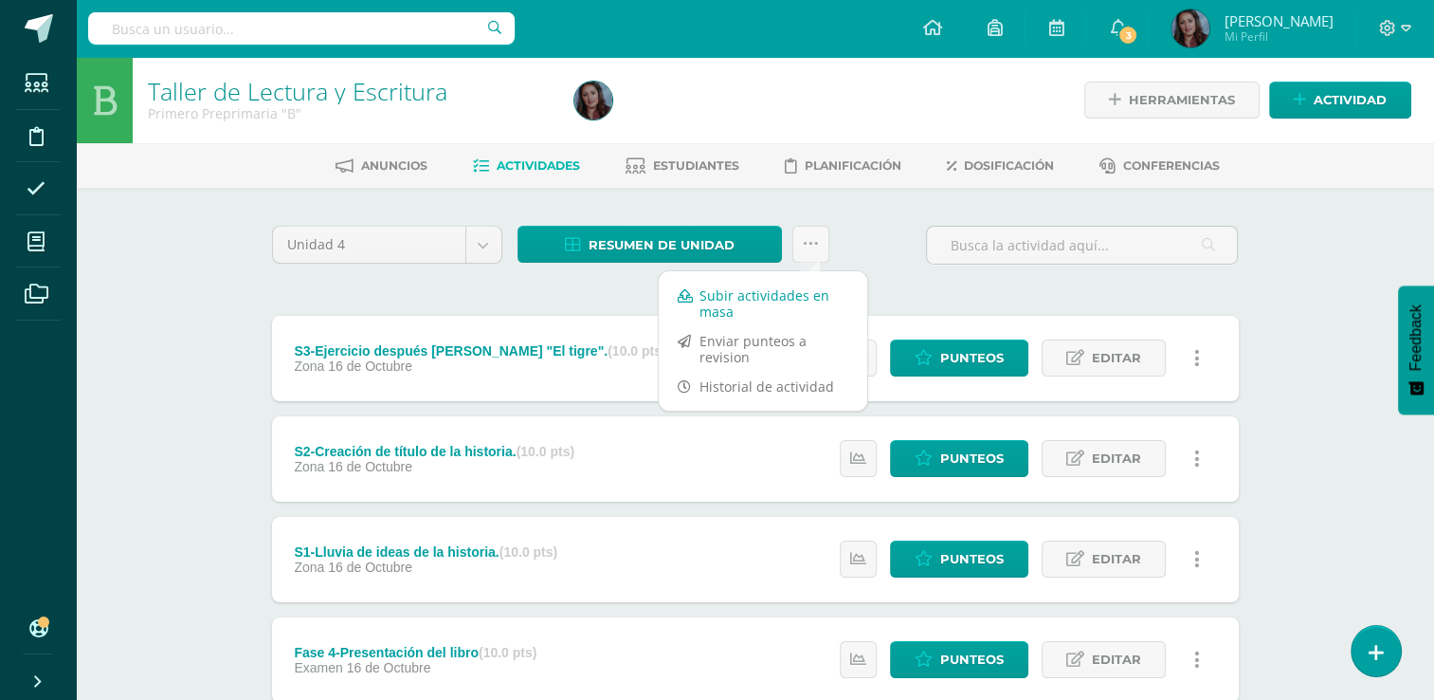
click at [762, 298] on link "Subir actividades en masa" at bounding box center [763, 303] width 209 height 45
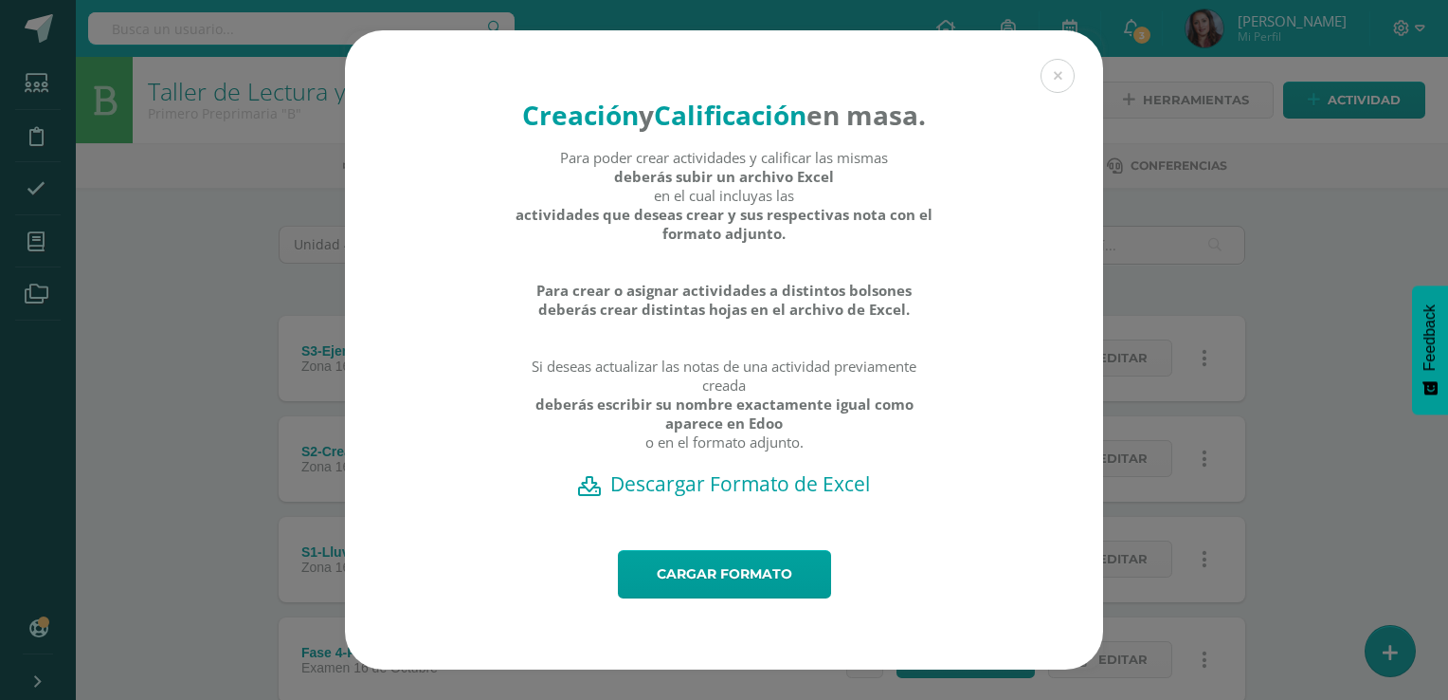
click at [743, 497] on h2 "Descargar Formato de Excel" at bounding box center [724, 483] width 692 height 27
click at [612, 662] on div "Cargar formato" at bounding box center [724, 609] width 758 height 119
click at [705, 589] on link "Cargar formato" at bounding box center [724, 574] width 213 height 48
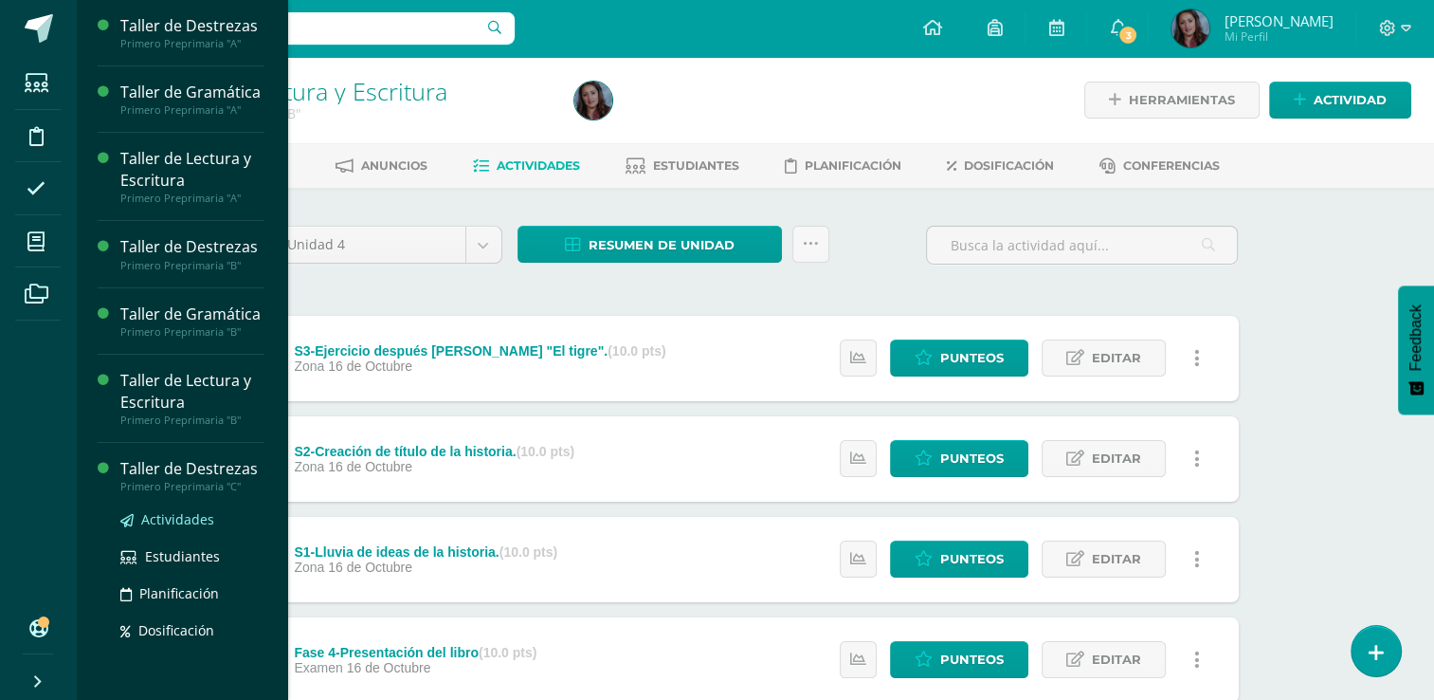
click at [190, 528] on span "Actividades" at bounding box center [177, 519] width 73 height 18
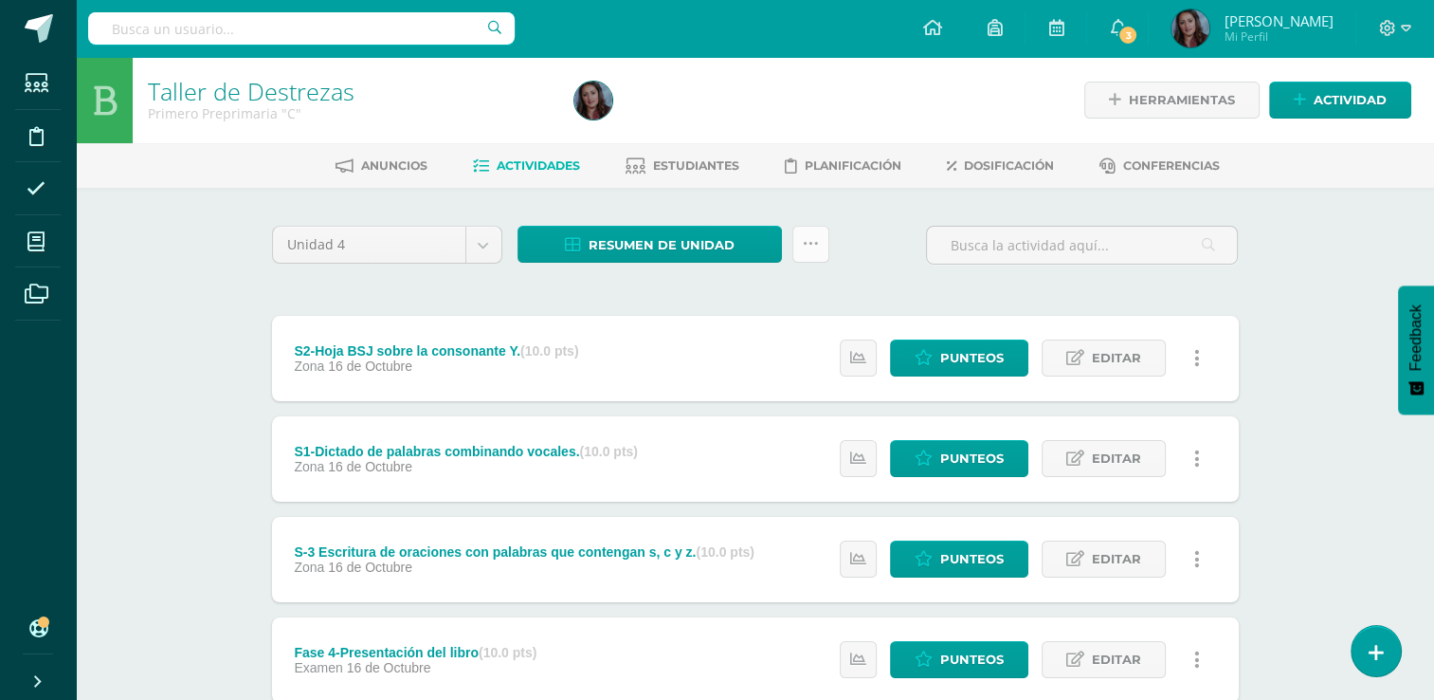
click at [816, 243] on icon at bounding box center [811, 244] width 16 height 16
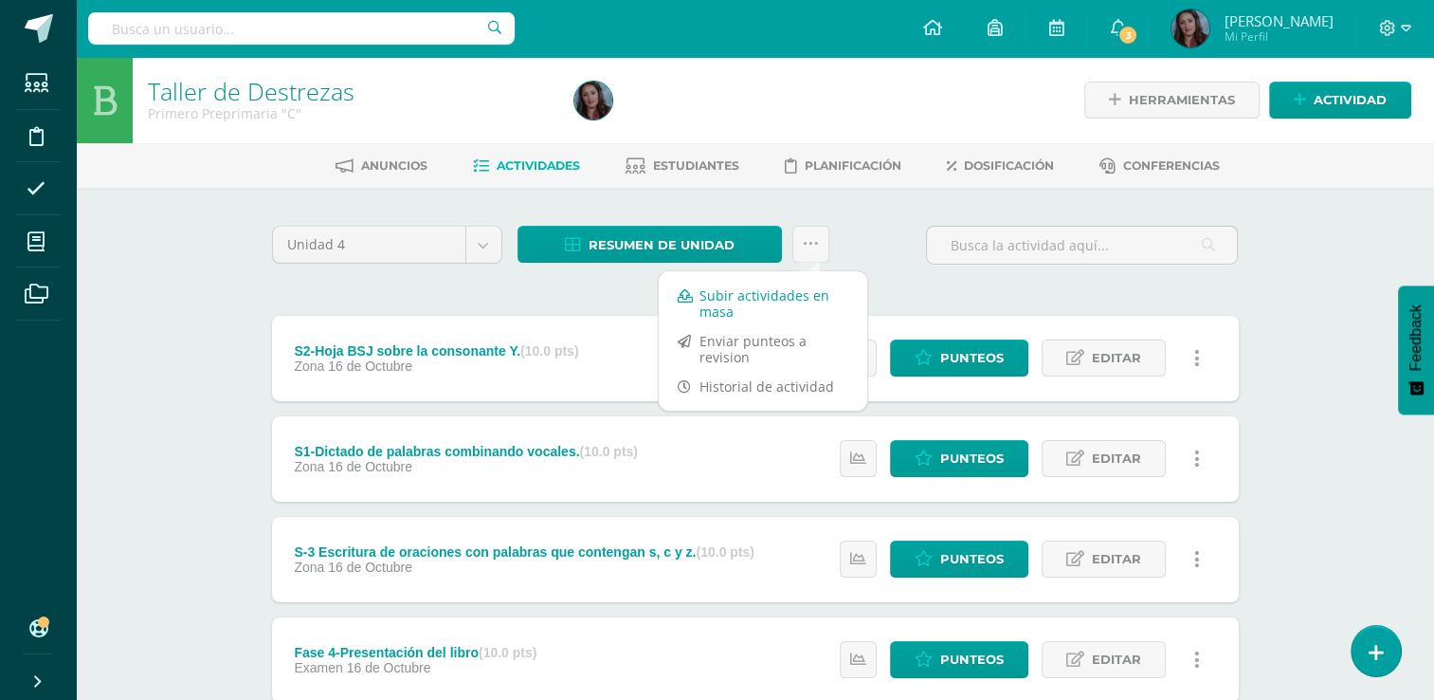
click at [762, 296] on link "Subir actividades en masa" at bounding box center [763, 303] width 209 height 45
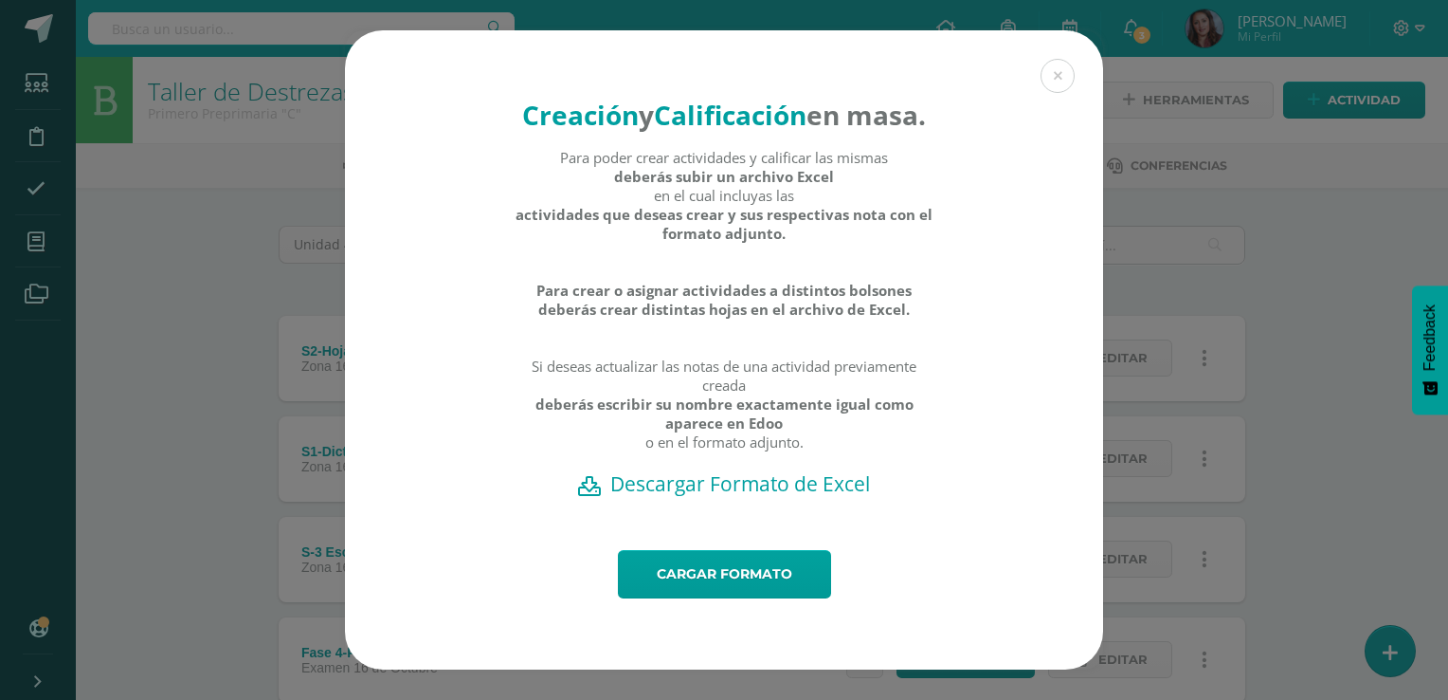
click at [719, 497] on h2 "Descargar Formato de Excel" at bounding box center [724, 483] width 692 height 27
click at [561, 669] on div "Cargar formato" at bounding box center [724, 609] width 758 height 119
click at [686, 585] on link "Cargar formato" at bounding box center [724, 574] width 213 height 48
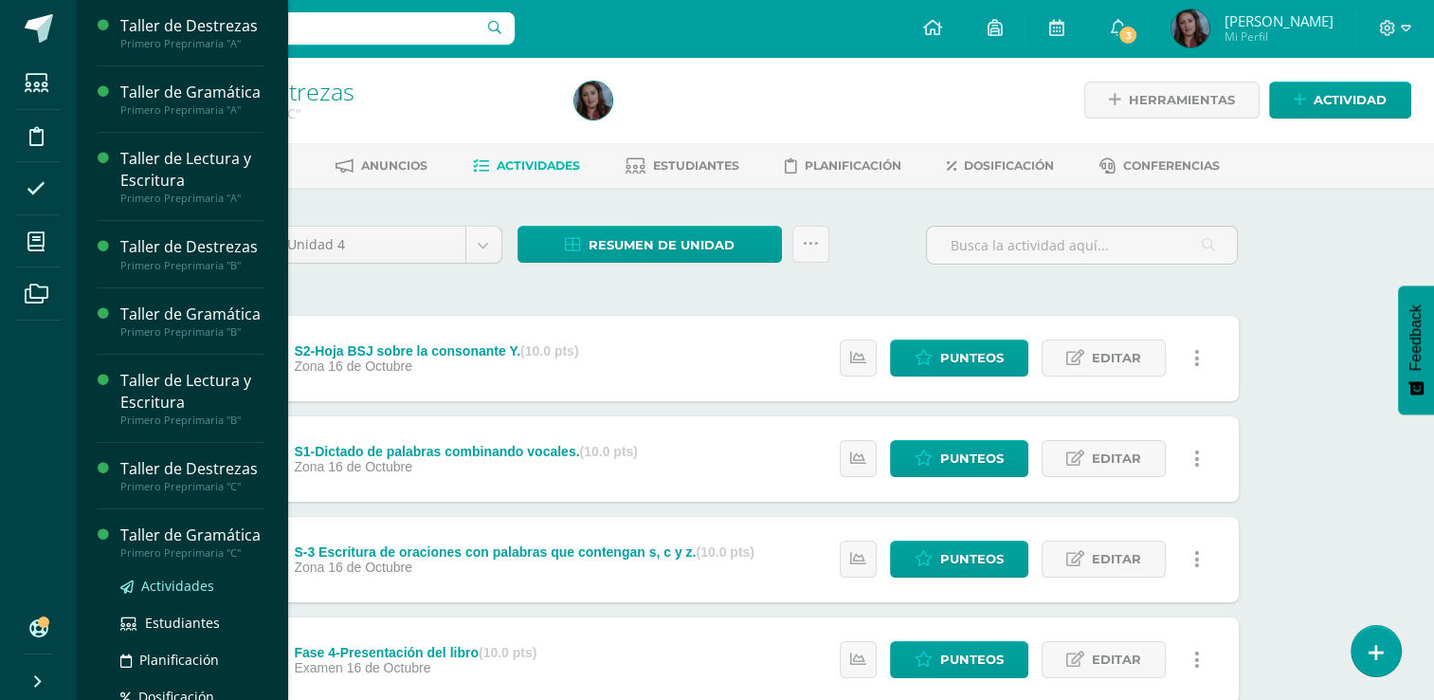
click at [178, 594] on span "Actividades" at bounding box center [177, 585] width 73 height 18
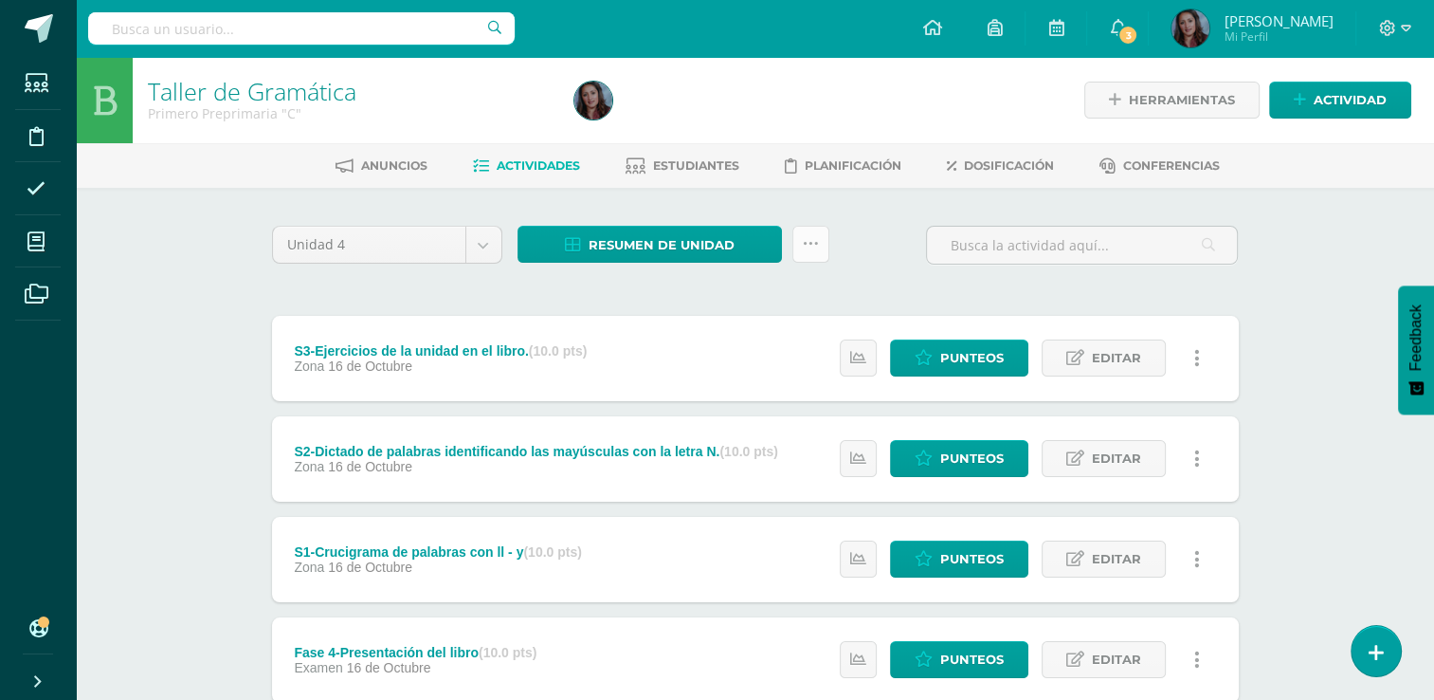
click at [815, 246] on icon at bounding box center [811, 244] width 16 height 16
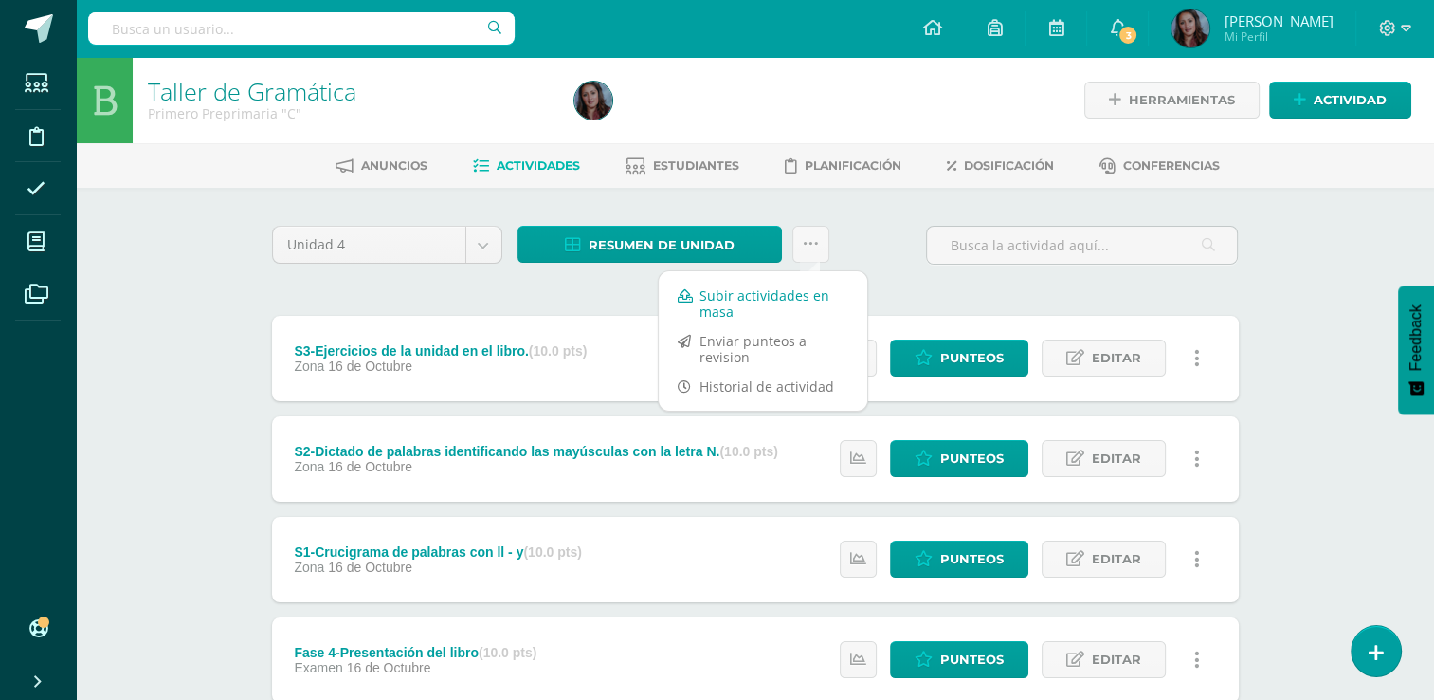
click at [739, 297] on link "Subir actividades en masa" at bounding box center [763, 303] width 209 height 45
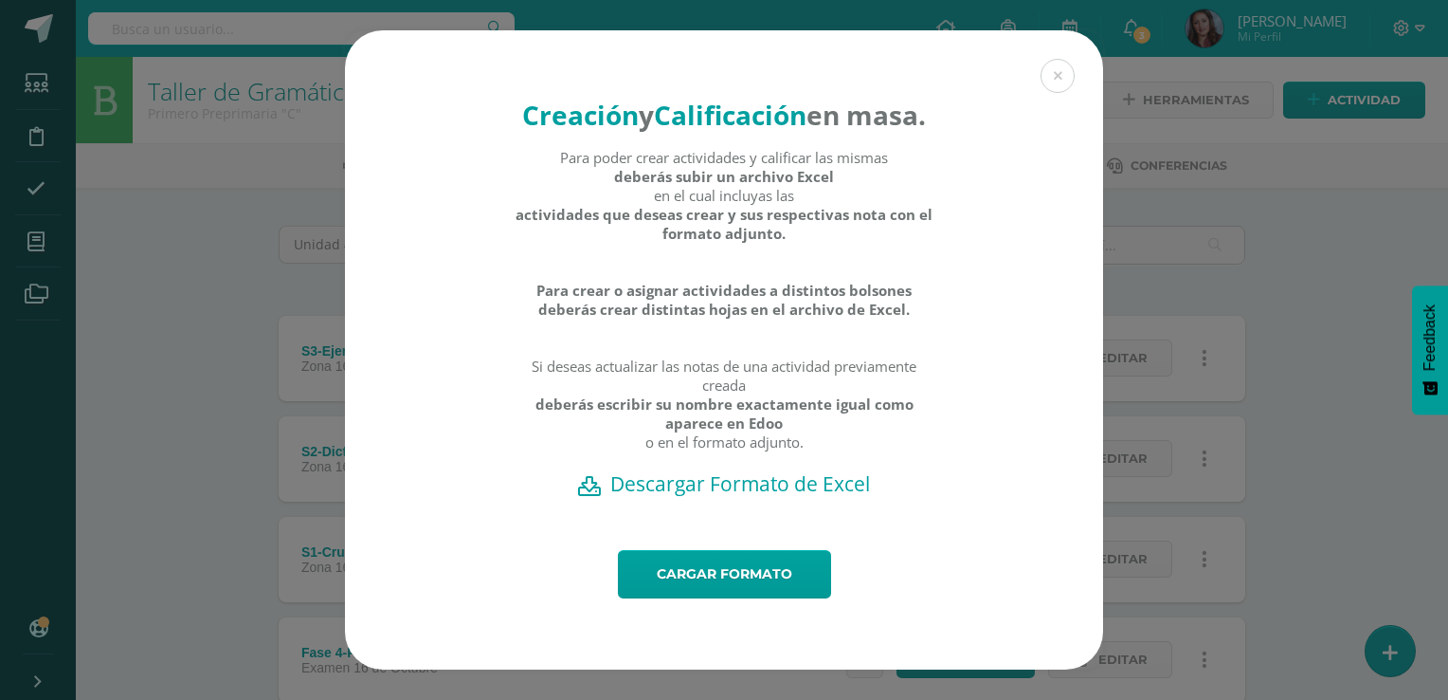
click at [1265, 257] on div "Creación y Calificación en masa. Para poder crear actividades y calificar las m…" at bounding box center [724, 349] width 1433 height 639
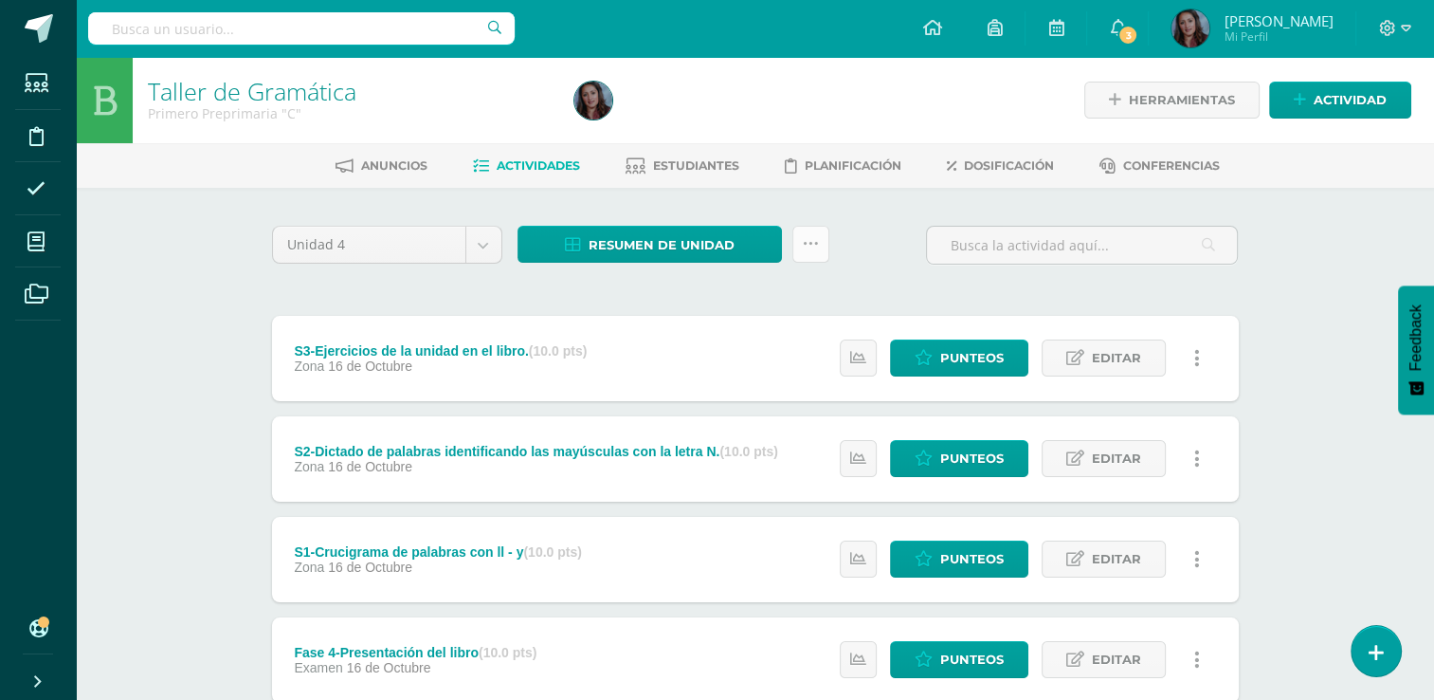
click at [828, 231] on link at bounding box center [810, 244] width 37 height 37
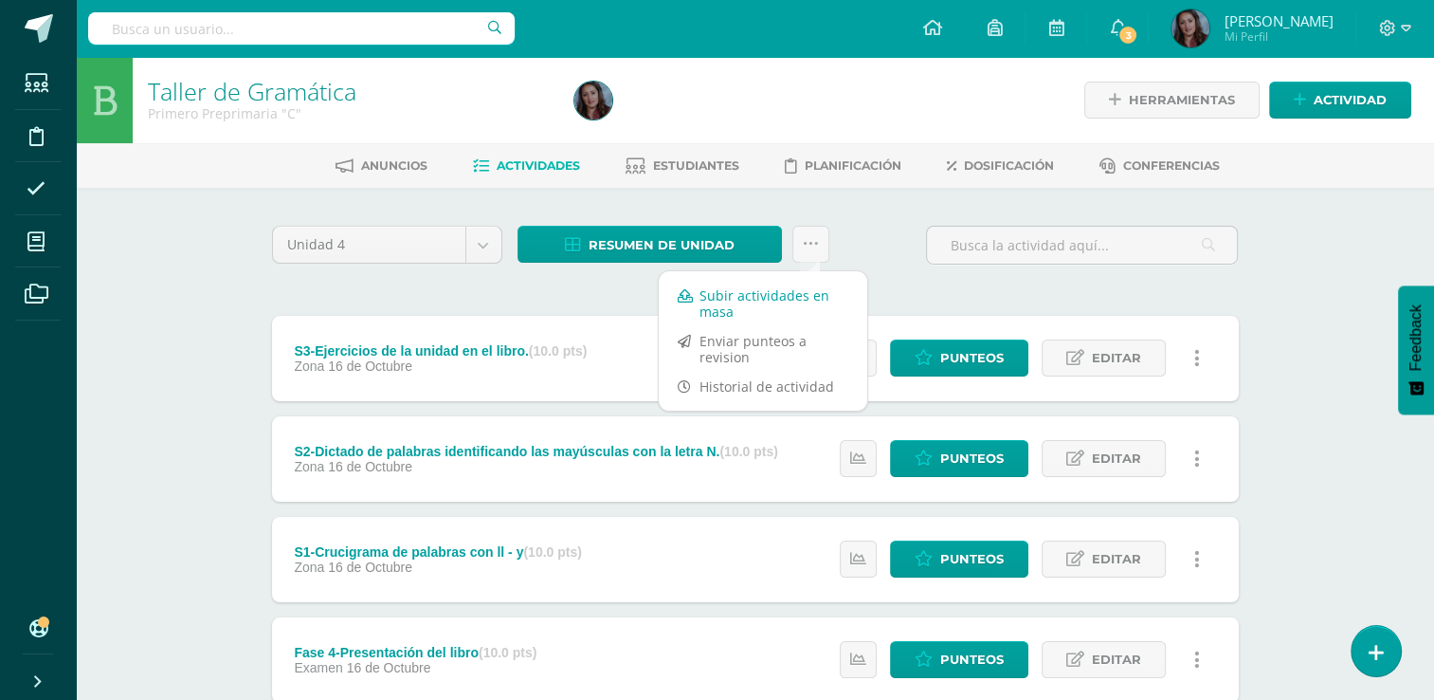
click at [750, 292] on link "Subir actividades en masa" at bounding box center [763, 303] width 209 height 45
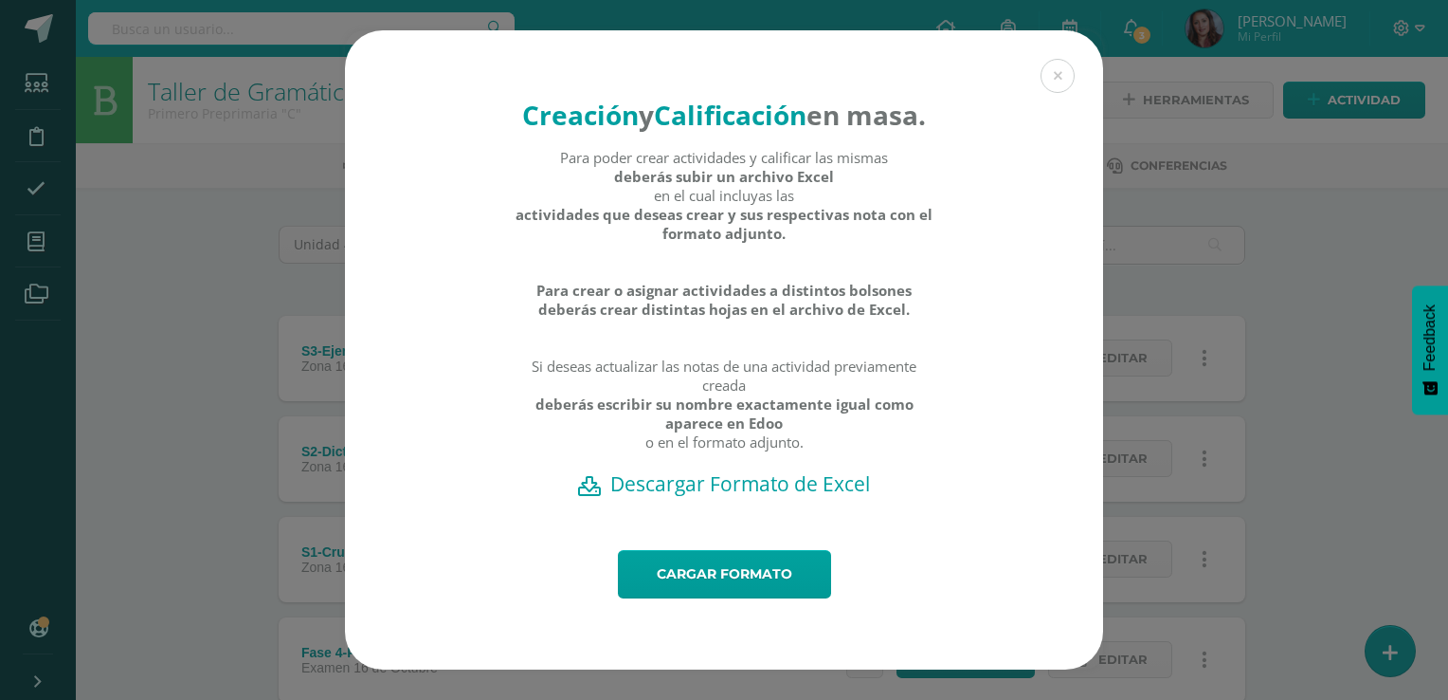
click at [718, 497] on h2 "Descargar Formato de Excel" at bounding box center [724, 483] width 692 height 27
click at [726, 591] on link "Cargar formato" at bounding box center [724, 574] width 213 height 48
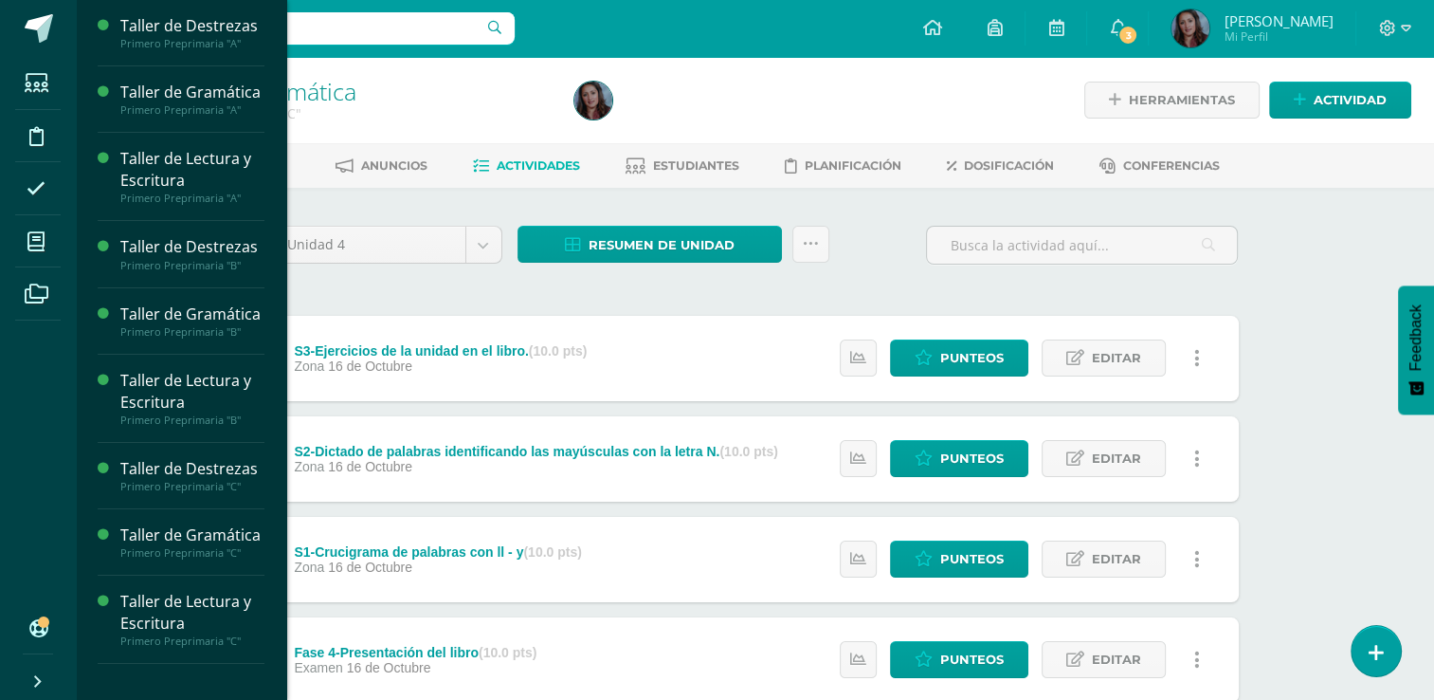
scroll to position [27, 0]
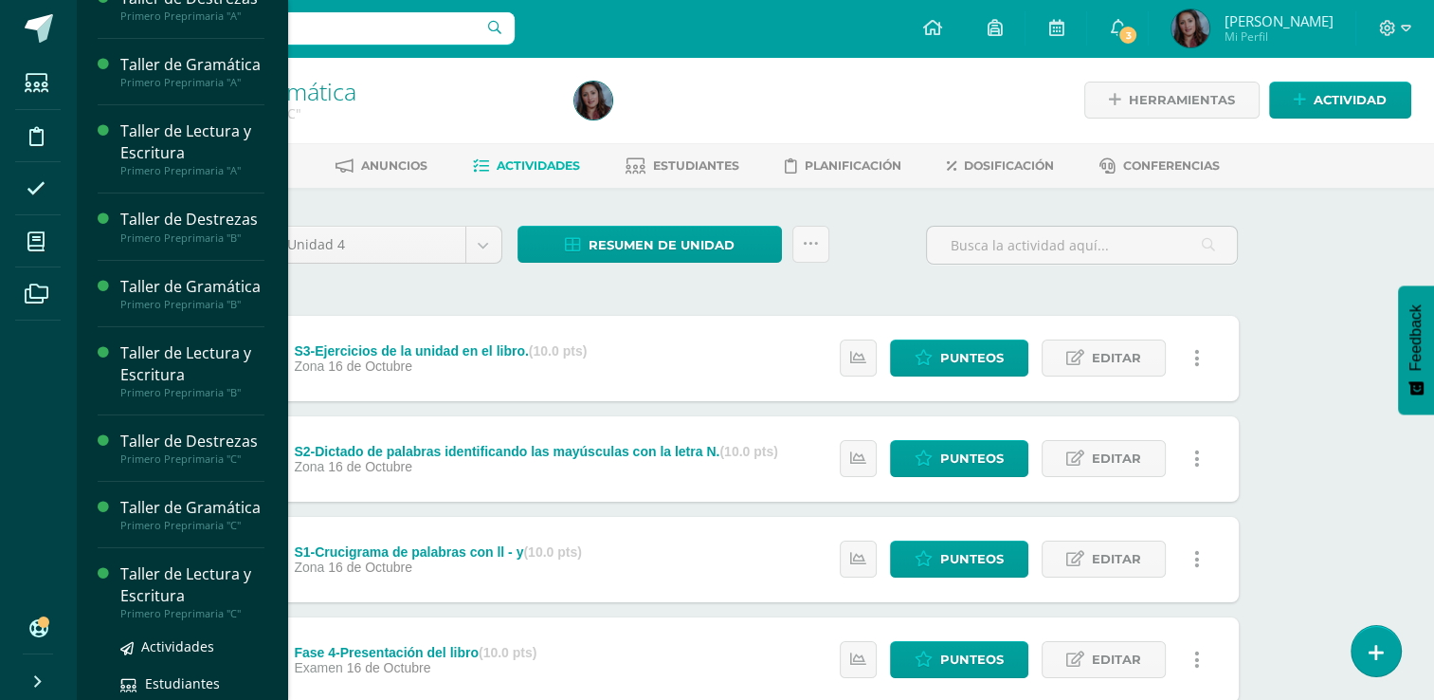
click at [197, 607] on div "Taller de Lectura y Escritura" at bounding box center [192, 585] width 144 height 44
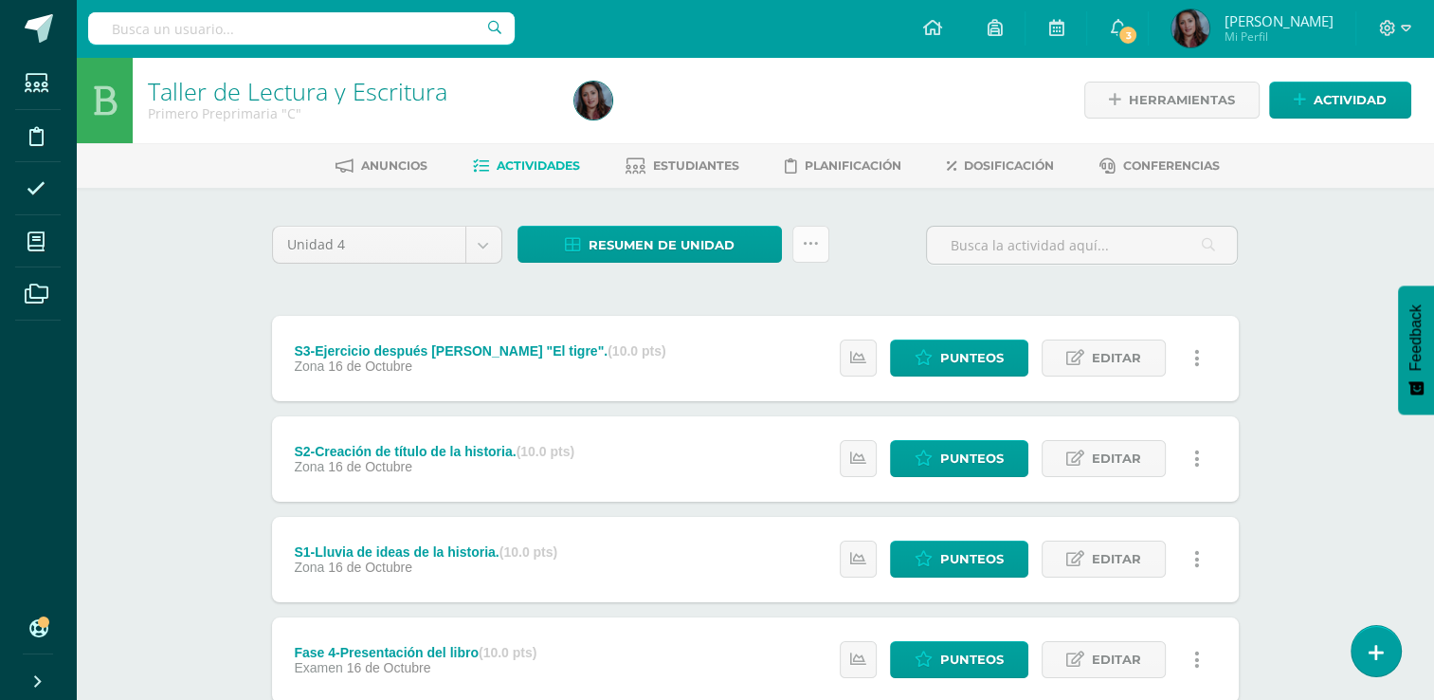
click at [814, 256] on link at bounding box center [810, 244] width 37 height 37
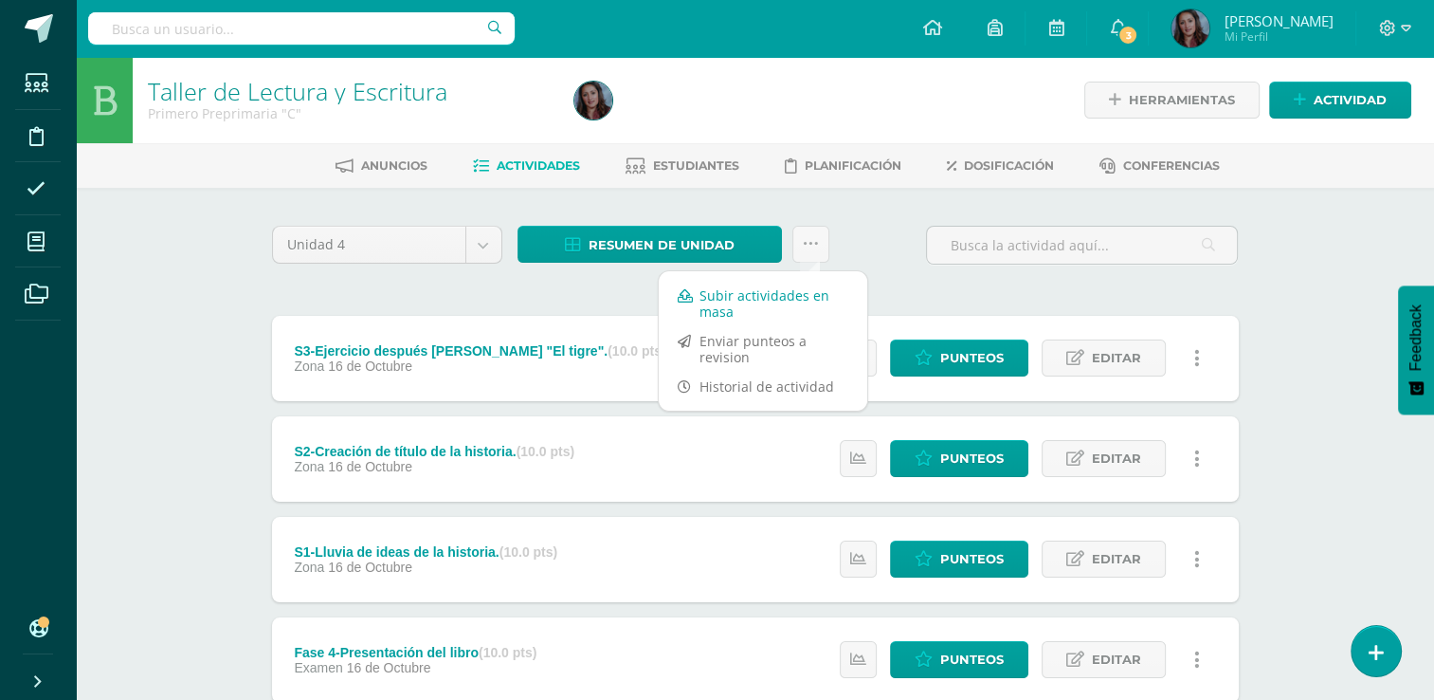
click at [731, 301] on link "Subir actividades en masa" at bounding box center [763, 303] width 209 height 45
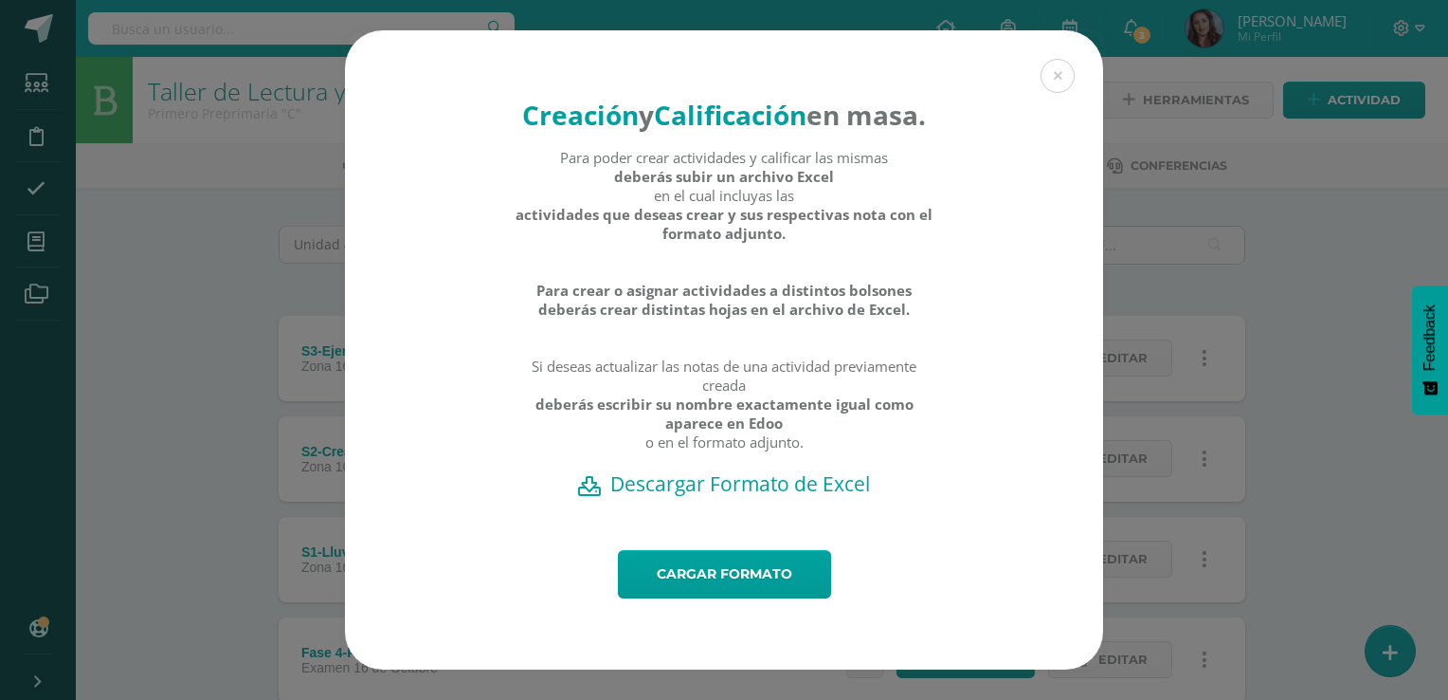
click at [673, 497] on h2 "Descargar Formato de Excel" at bounding box center [724, 483] width 692 height 27
click at [372, 624] on div "Cargar formato" at bounding box center [724, 609] width 758 height 119
click at [707, 598] on link "Cargar formato" at bounding box center [724, 574] width 213 height 48
